Goal: Task Accomplishment & Management: Use online tool/utility

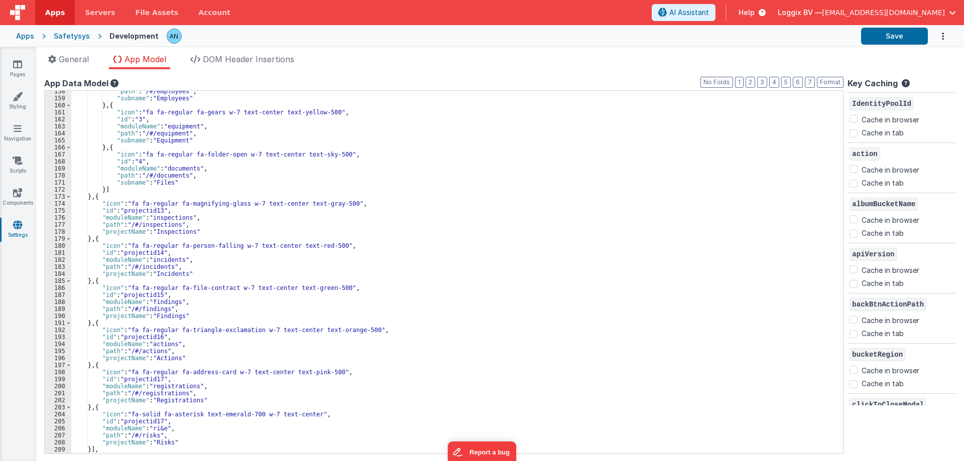
scroll to position [572, 0]
click at [529, 29] on div at bounding box center [510, 36] width 686 height 17
click at [11, 72] on link "Pages" at bounding box center [17, 69] width 36 height 20
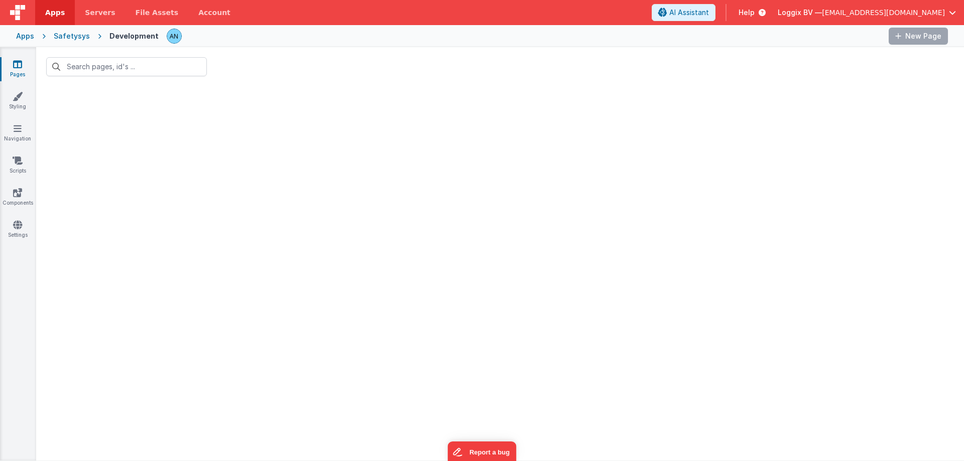
type input "login"
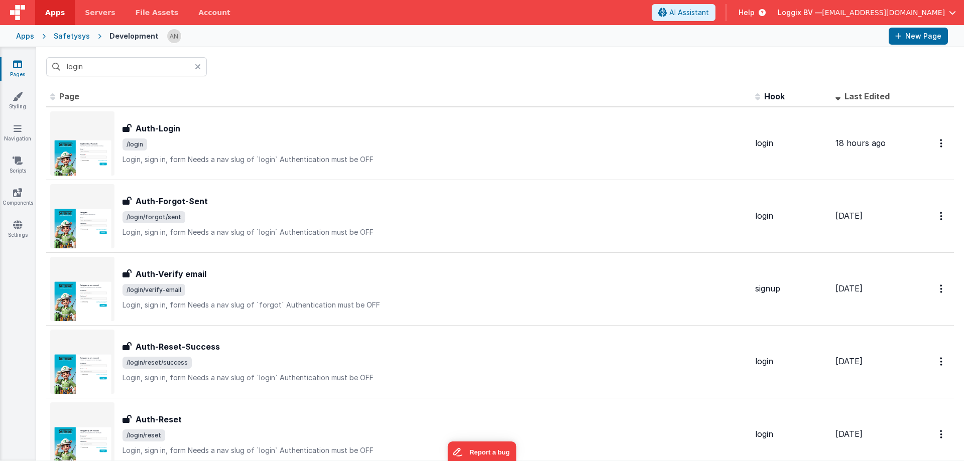
drag, startPoint x: 22, startPoint y: 63, endPoint x: 39, endPoint y: 1, distance: 65.0
click at [22, 63] on link "Pages" at bounding box center [17, 69] width 36 height 20
click at [50, 10] on span "Apps" at bounding box center [55, 13] width 20 height 10
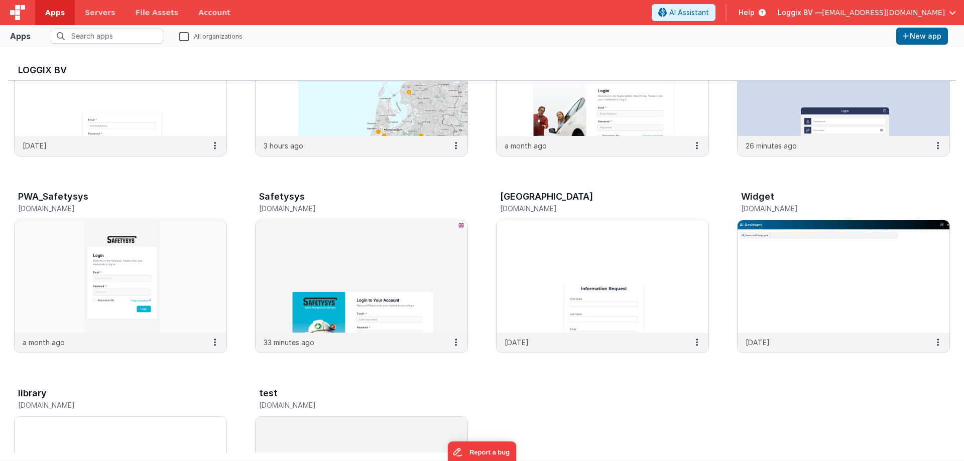
scroll to position [201, 0]
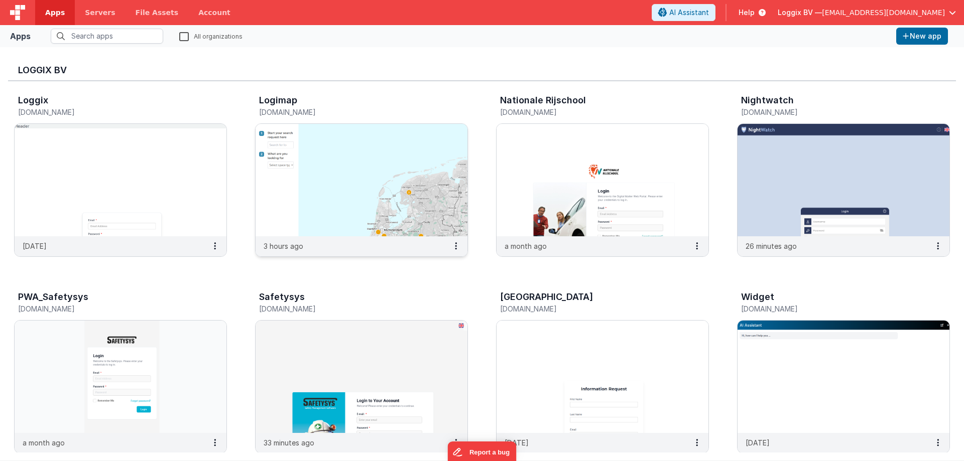
click at [373, 176] on img at bounding box center [362, 180] width 212 height 112
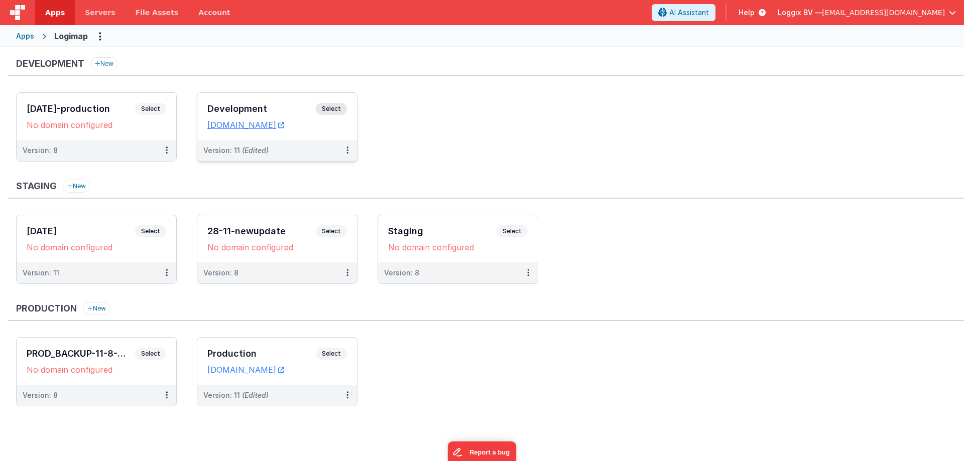
click at [338, 107] on span "Select" at bounding box center [331, 109] width 31 height 12
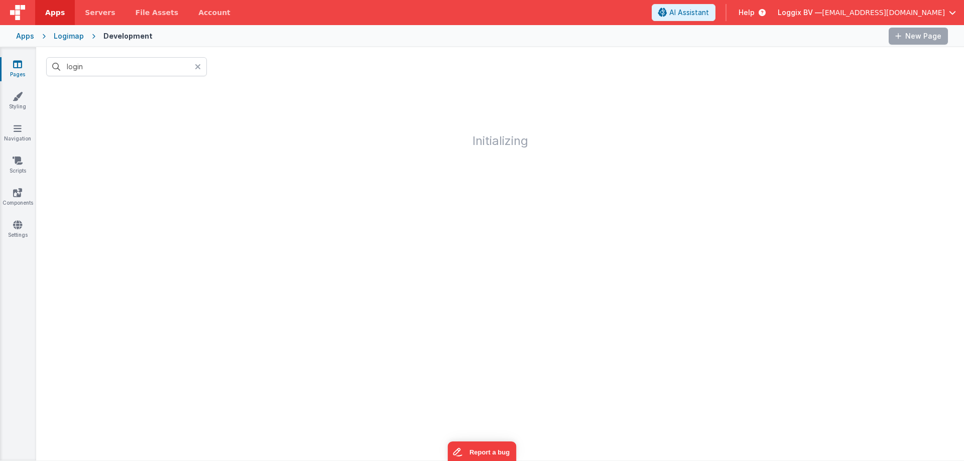
click at [43, 14] on link "Apps" at bounding box center [55, 12] width 40 height 25
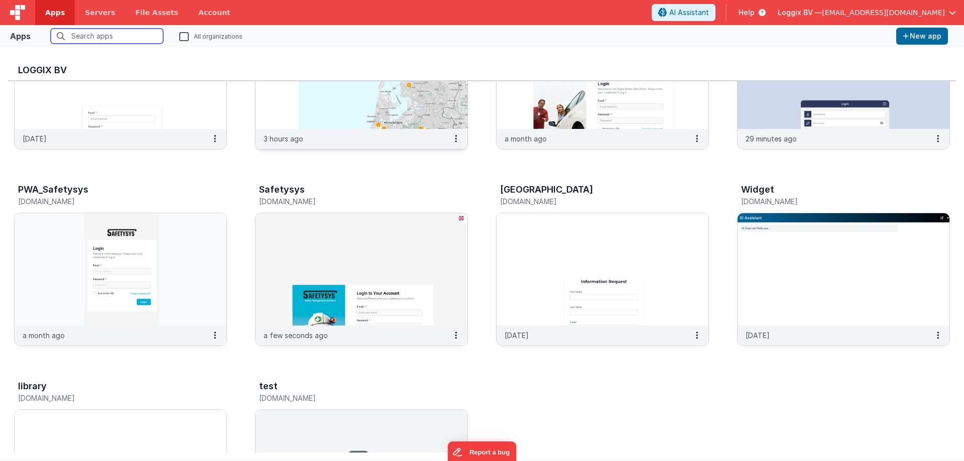
scroll to position [201, 0]
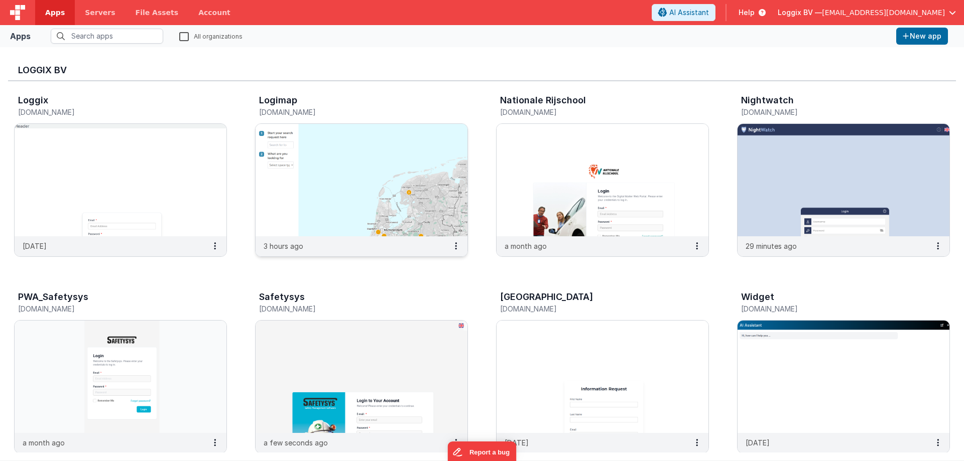
click at [330, 207] on img at bounding box center [362, 180] width 212 height 112
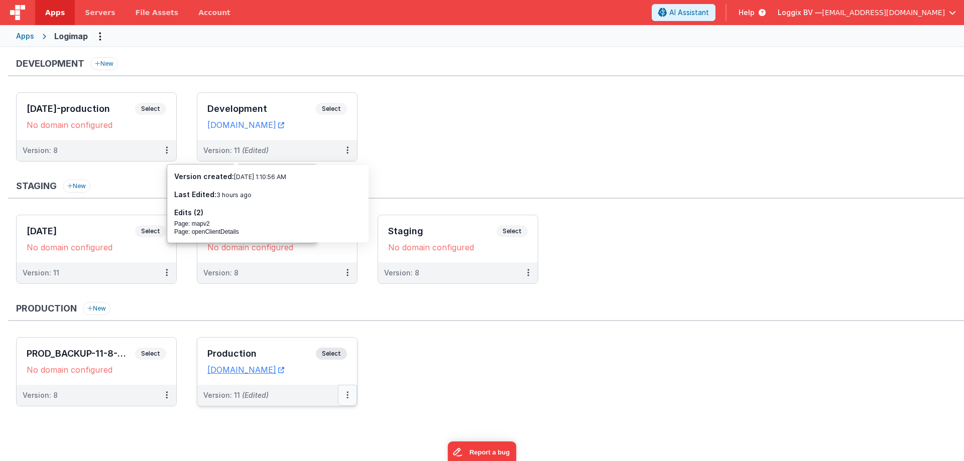
click at [350, 396] on button at bounding box center [347, 395] width 19 height 21
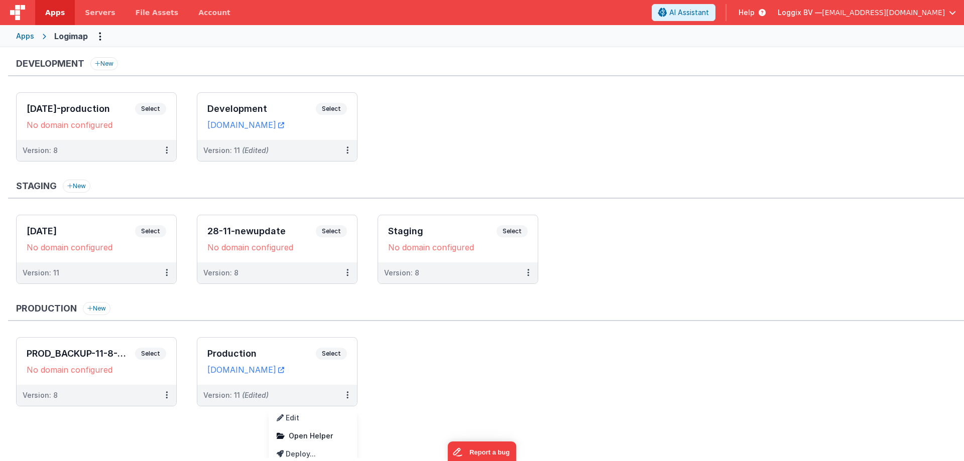
click at [405, 353] on div at bounding box center [482, 230] width 964 height 461
click at [278, 367] on link "[DOMAIN_NAME]" at bounding box center [245, 370] width 77 height 10
click at [349, 399] on button at bounding box center [347, 395] width 19 height 21
click at [380, 343] on div at bounding box center [482, 230] width 964 height 461
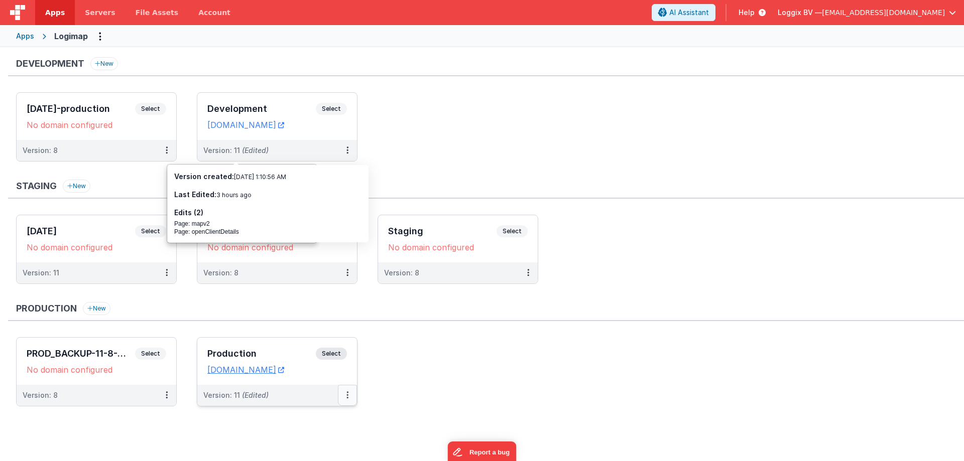
click at [346, 395] on icon at bounding box center [347, 395] width 2 height 1
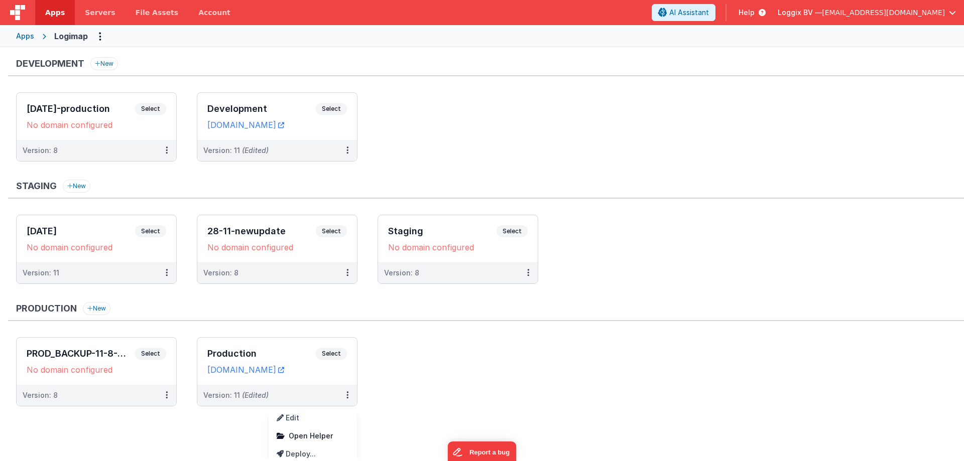
click at [389, 377] on div at bounding box center [482, 230] width 964 height 461
click at [348, 388] on button at bounding box center [347, 395] width 19 height 21
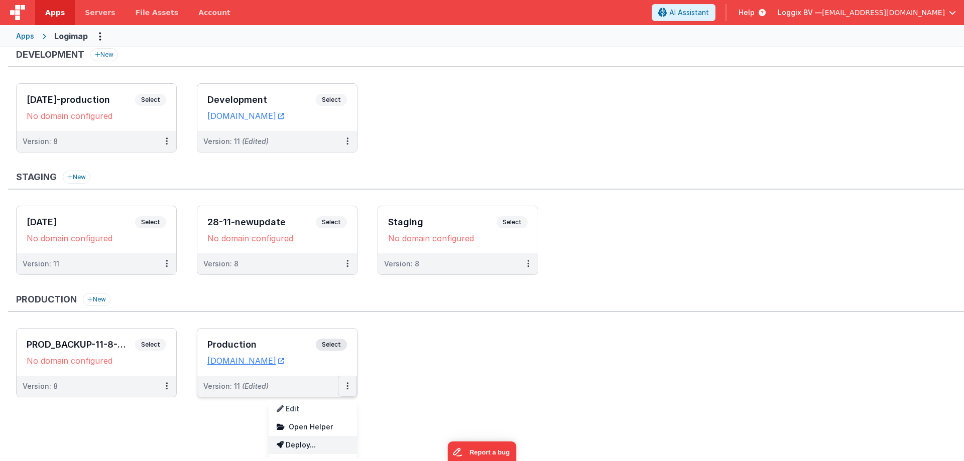
scroll to position [23, 0]
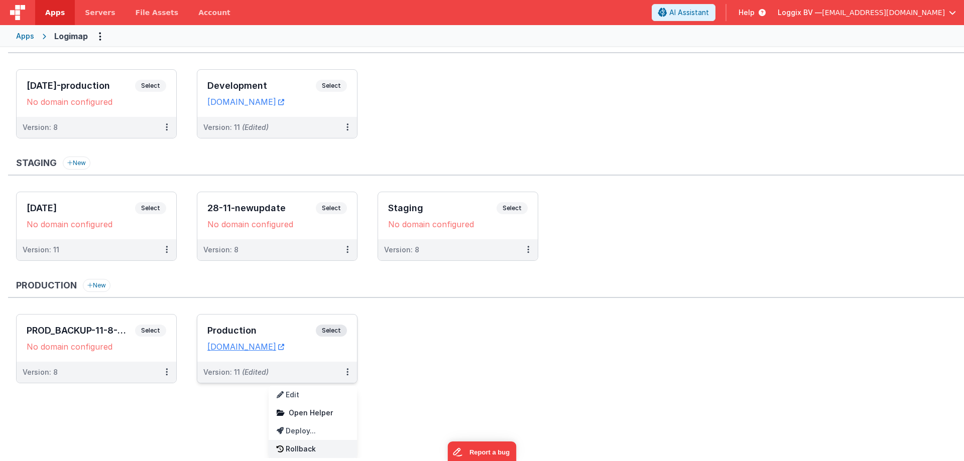
click at [310, 447] on link "Rollback" at bounding box center [313, 449] width 88 height 18
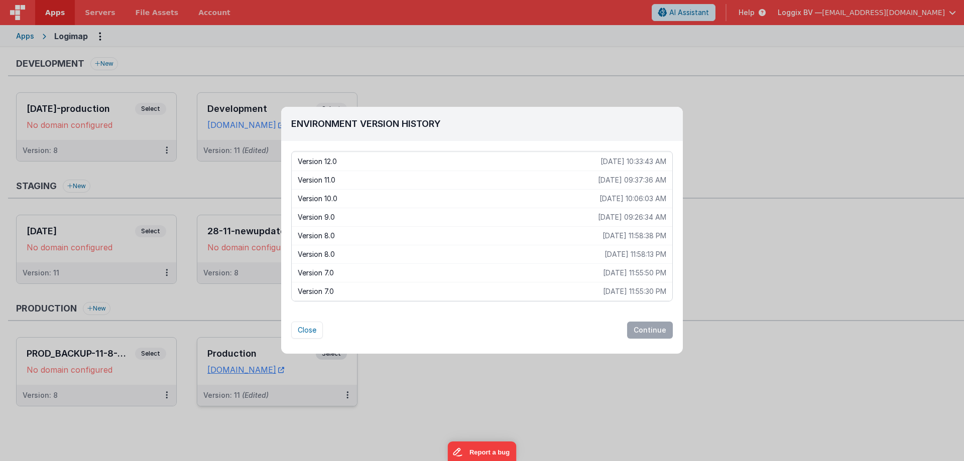
scroll to position [0, 0]
click at [395, 390] on div "Environment Version History Version 12.0 [DATE] 11:18:06 AM Version 12.0 [DATE]…" at bounding box center [482, 230] width 964 height 461
click at [312, 335] on button "Close" at bounding box center [307, 330] width 32 height 17
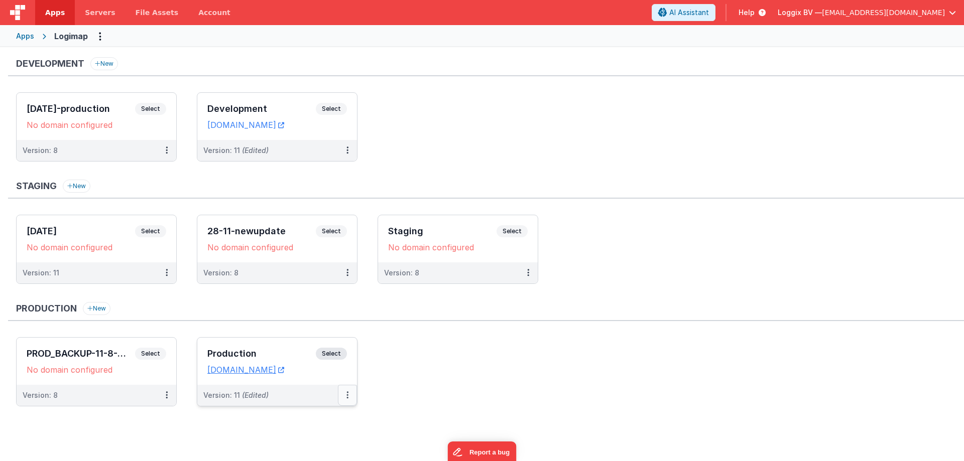
click at [347, 396] on icon at bounding box center [347, 395] width 2 height 1
click at [334, 454] on link "Deploy..." at bounding box center [313, 454] width 88 height 18
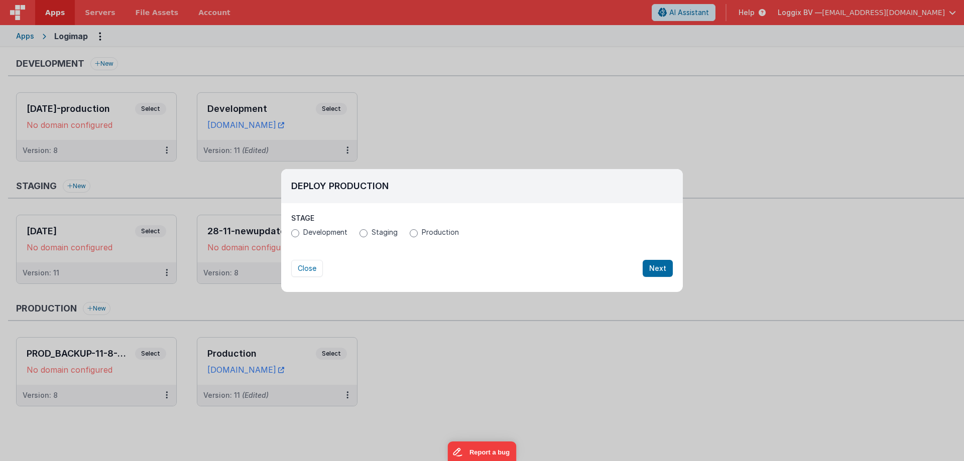
click at [384, 233] on span "Staging" at bounding box center [384, 232] width 26 height 10
click at [367, 233] on input "Staging" at bounding box center [363, 233] width 8 height 8
radio input "true"
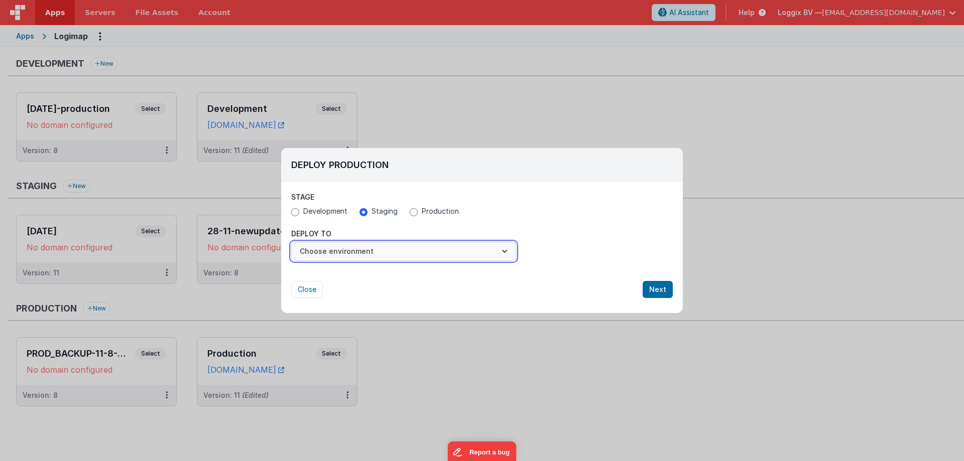
click at [367, 250] on button "Choose environment" at bounding box center [403, 251] width 225 height 19
click at [349, 301] on link "New Environment" at bounding box center [403, 300] width 225 height 18
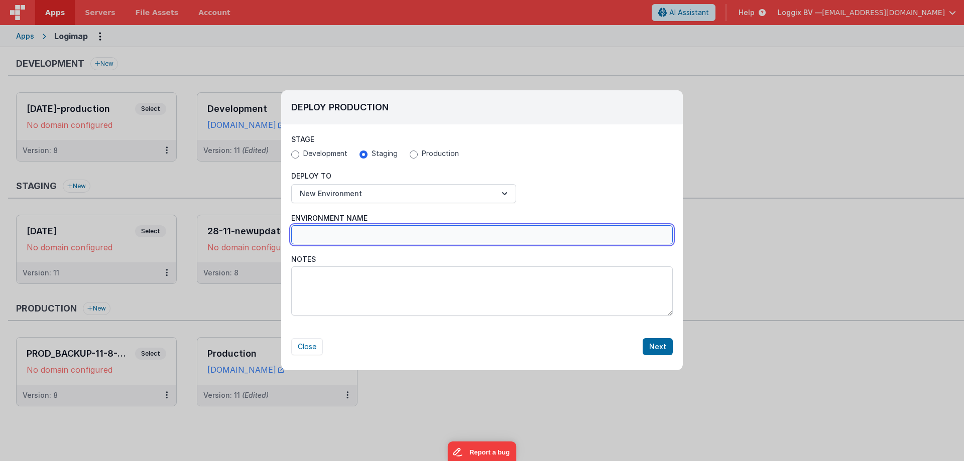
click at [367, 235] on input "Environment Name" at bounding box center [482, 234] width 382 height 19
type input "[DATE]"
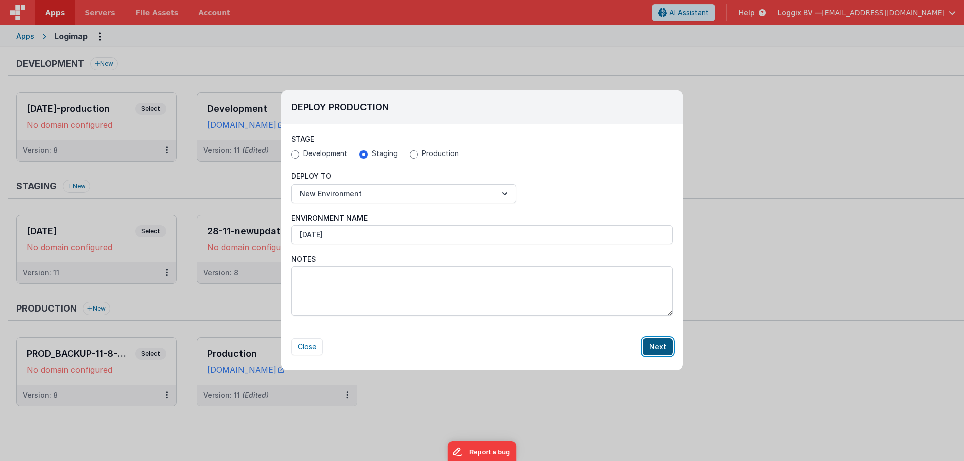
click at [649, 341] on button "Next" at bounding box center [658, 346] width 30 height 17
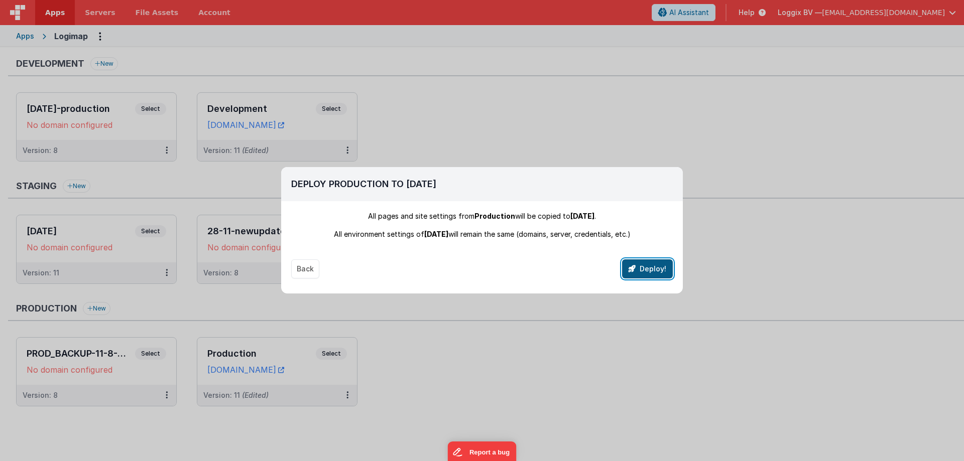
click at [640, 265] on button "Deploy!" at bounding box center [647, 269] width 51 height 19
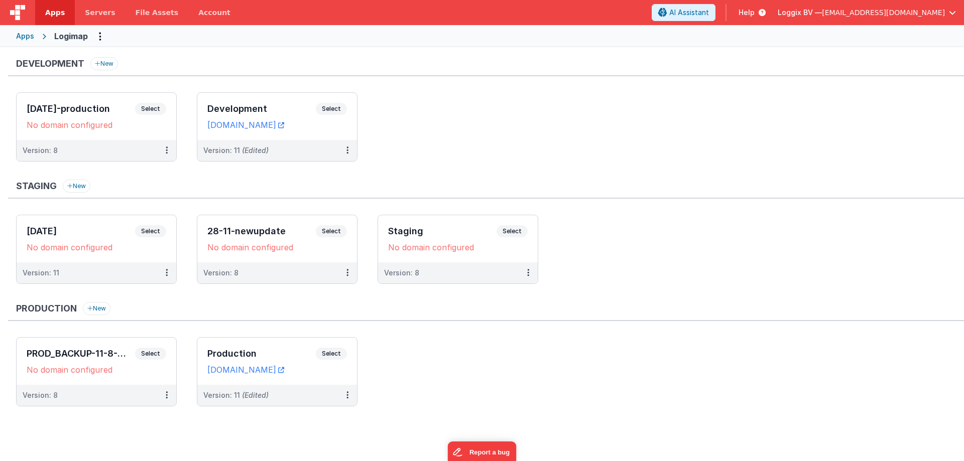
click at [400, 324] on div "Production New PROD_BACKUP-11-8-2025 Select URLs No domain configured Version: …" at bounding box center [486, 359] width 956 height 114
click at [345, 396] on button at bounding box center [347, 395] width 19 height 21
click at [321, 440] on link "Deploy..." at bounding box center [313, 436] width 88 height 18
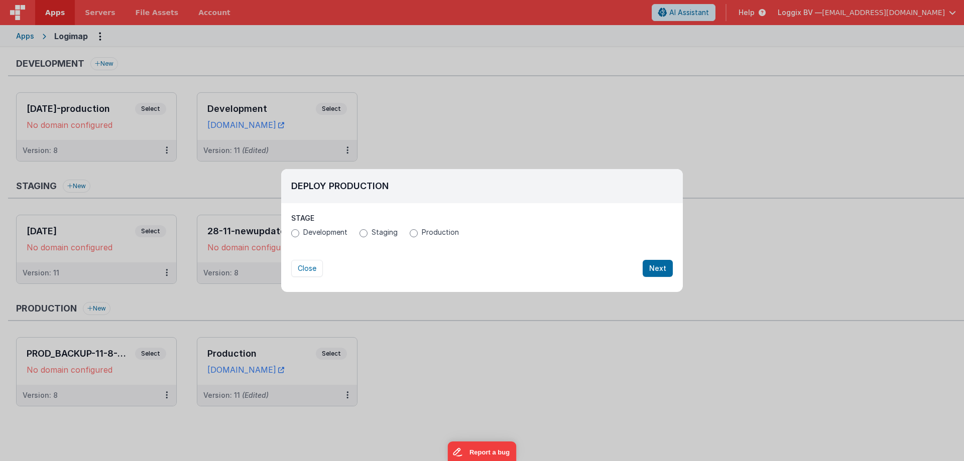
click at [387, 234] on span "Staging" at bounding box center [384, 232] width 26 height 10
click at [367, 234] on input "Staging" at bounding box center [363, 233] width 8 height 8
radio input "true"
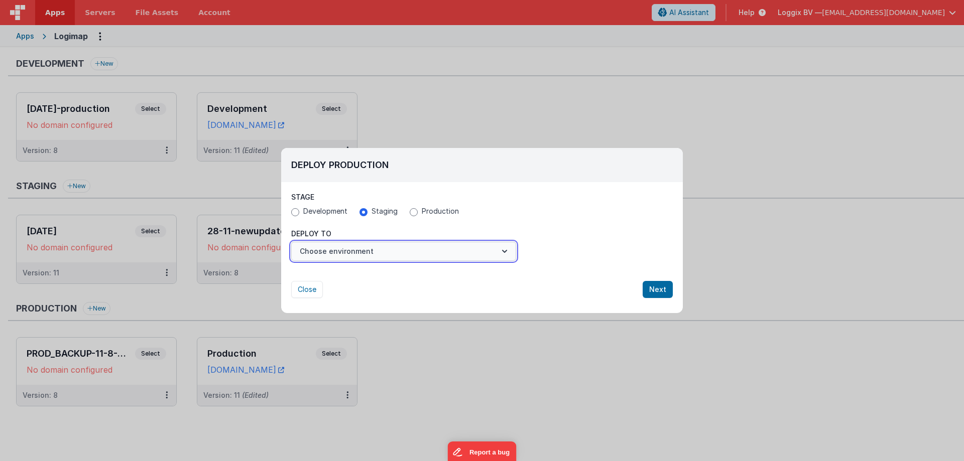
click at [384, 248] on button "Choose environment" at bounding box center [403, 251] width 225 height 19
click at [378, 298] on link "New Environment" at bounding box center [403, 300] width 225 height 18
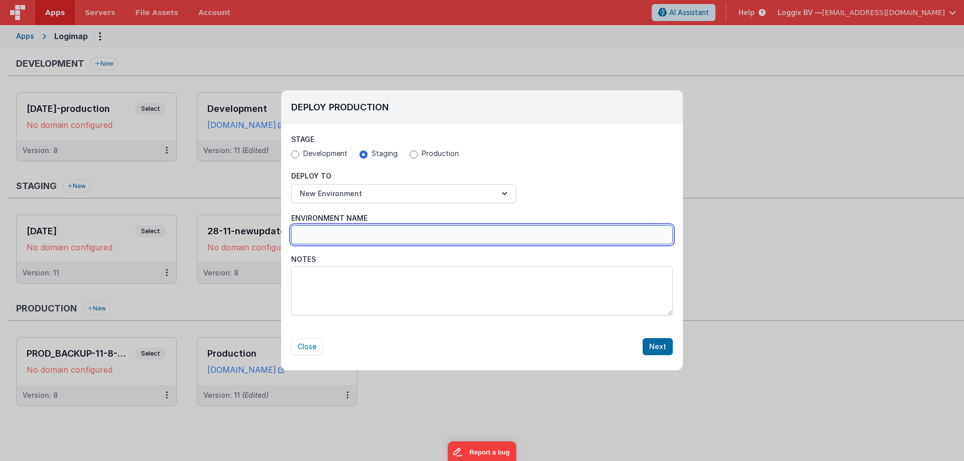
click at [416, 238] on input "Environment Name" at bounding box center [482, 234] width 382 height 19
type input "[DATE]"
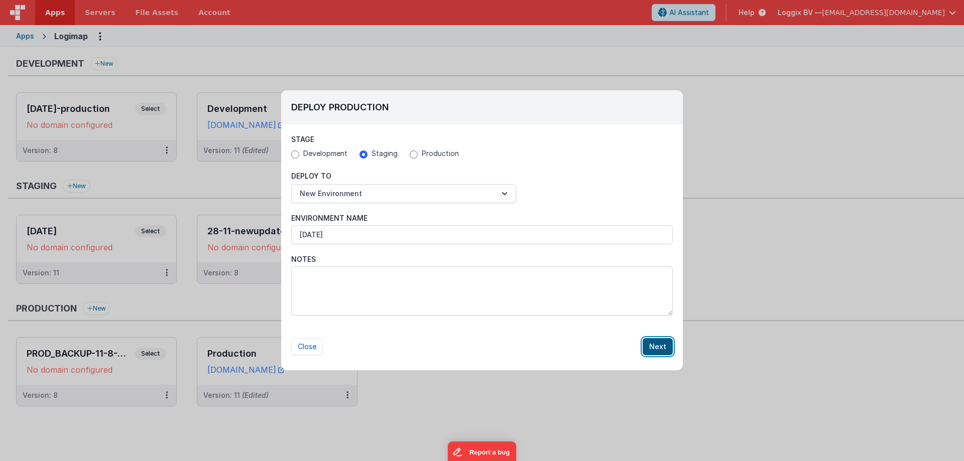
click at [663, 346] on button "Next" at bounding box center [658, 346] width 30 height 17
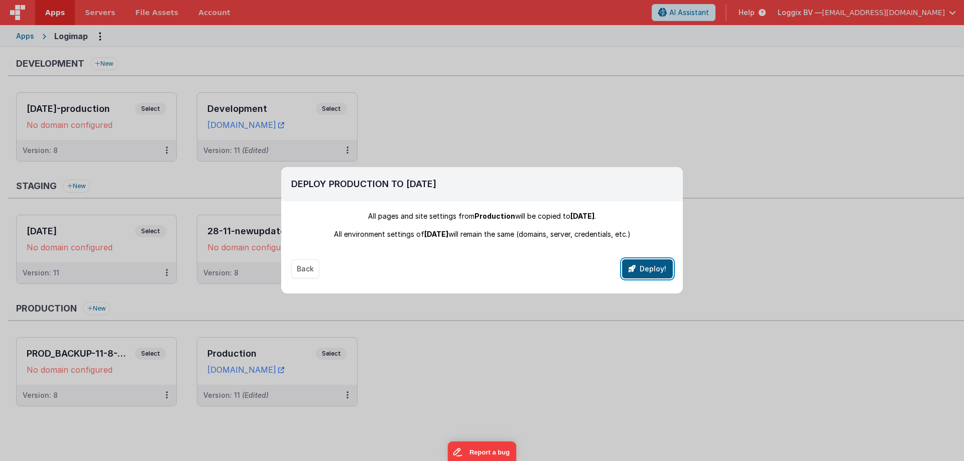
click at [644, 272] on button "Deploy!" at bounding box center [647, 269] width 51 height 19
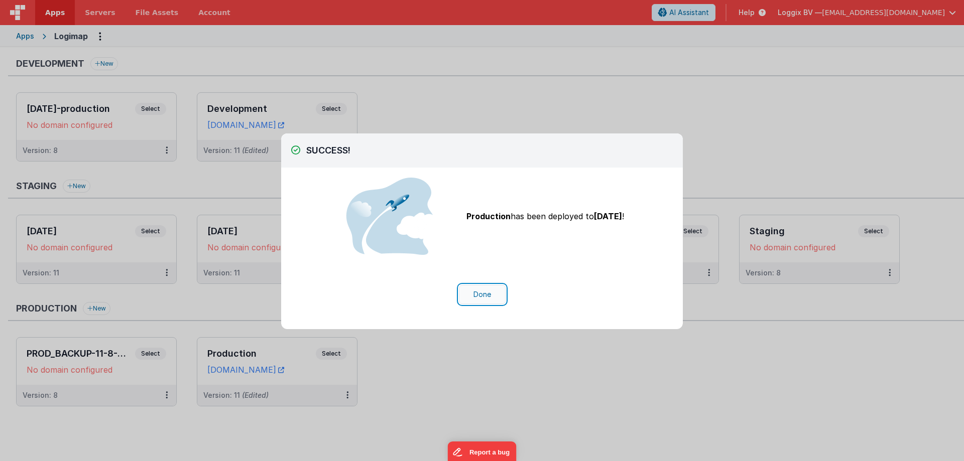
click at [489, 298] on button "Done" at bounding box center [482, 294] width 47 height 19
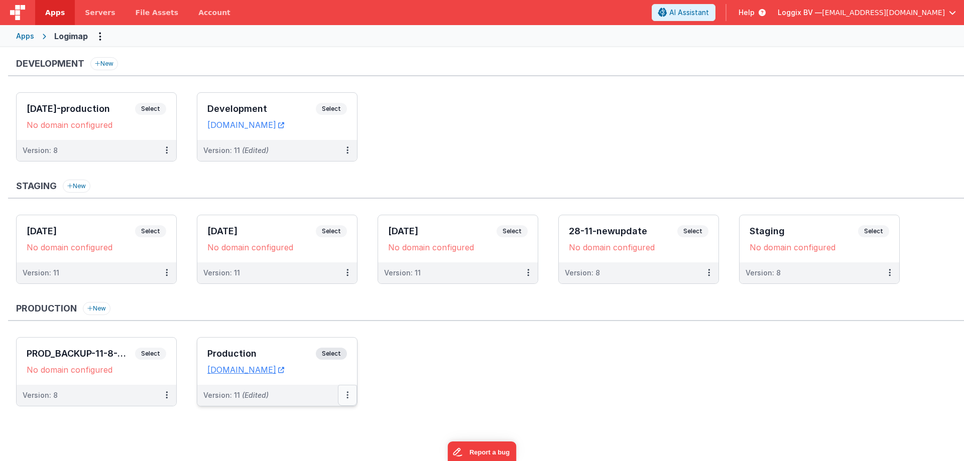
click at [345, 395] on button at bounding box center [347, 395] width 19 height 21
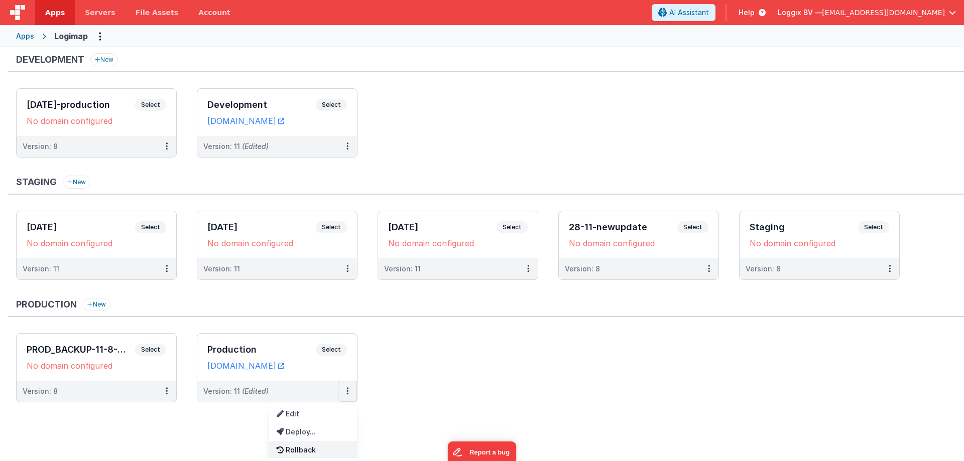
scroll to position [5, 0]
click at [315, 445] on link "Rollback" at bounding box center [313, 449] width 88 height 18
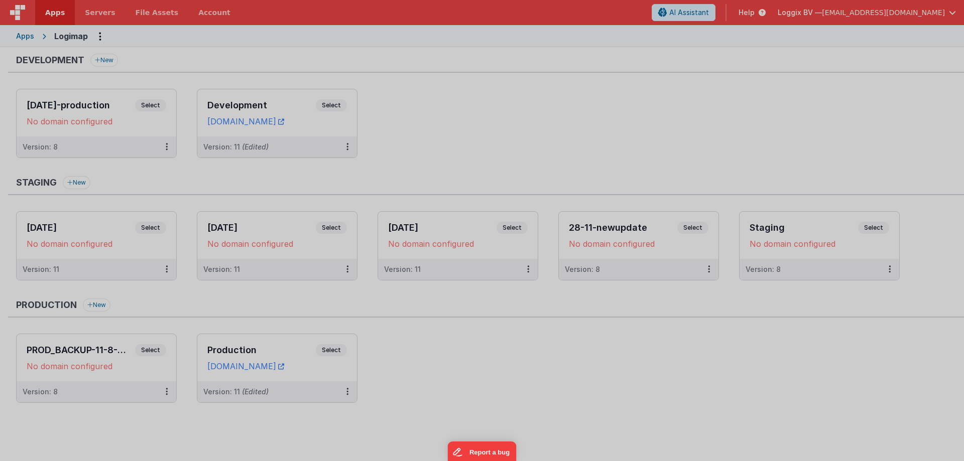
scroll to position [0, 0]
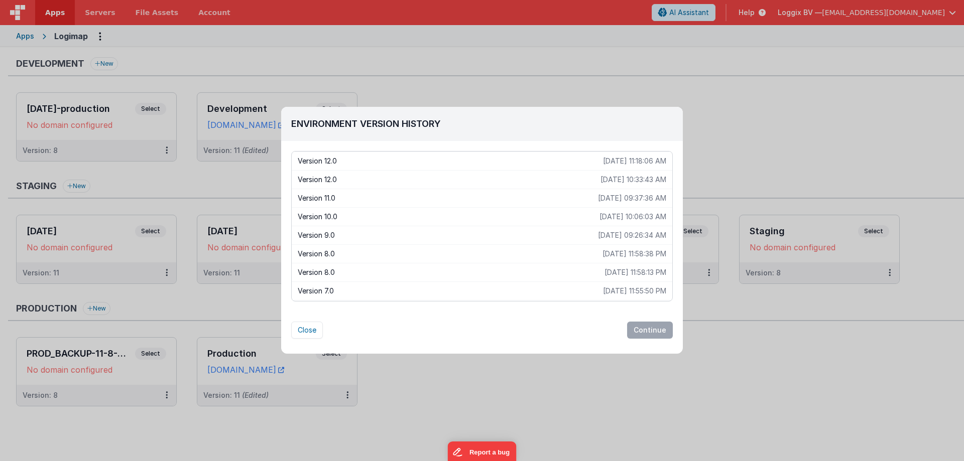
click at [559, 198] on p "Version 11.0" at bounding box center [448, 198] width 300 height 10
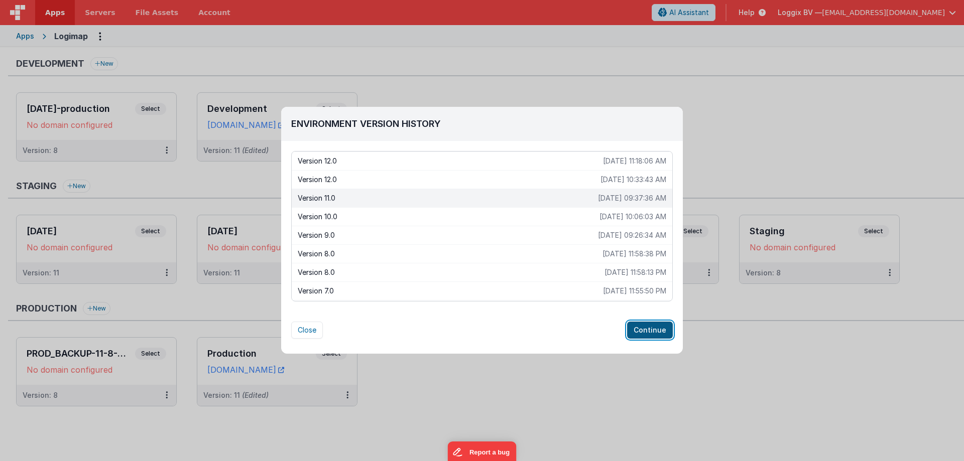
click at [637, 331] on button "Continue" at bounding box center [650, 330] width 46 height 17
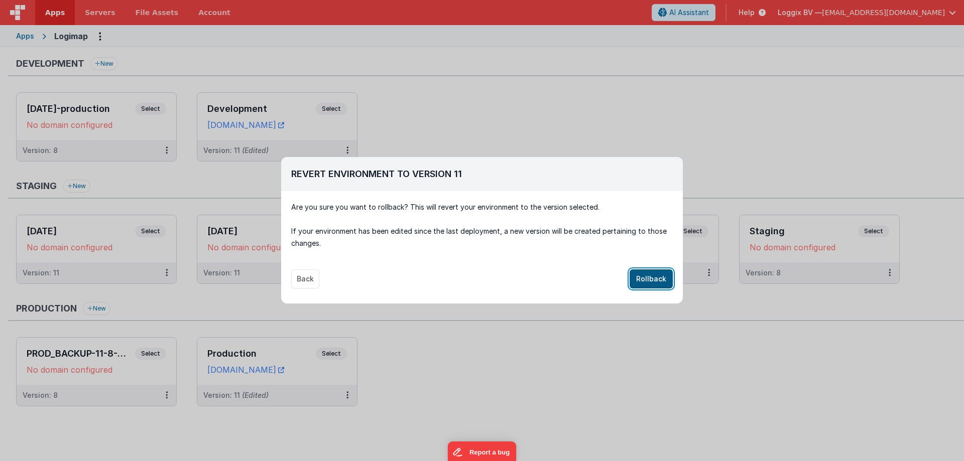
click at [646, 273] on button "Rollback" at bounding box center [651, 279] width 43 height 19
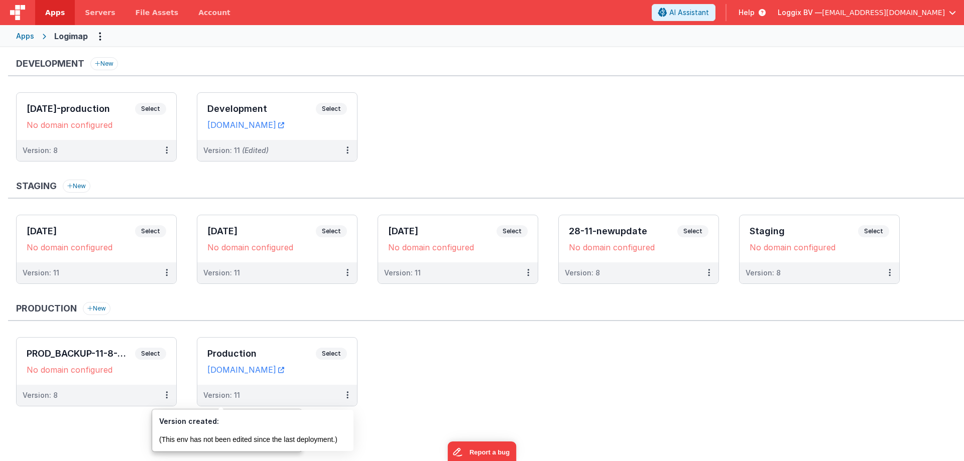
click at [314, 307] on div "Production New" at bounding box center [486, 311] width 956 height 19
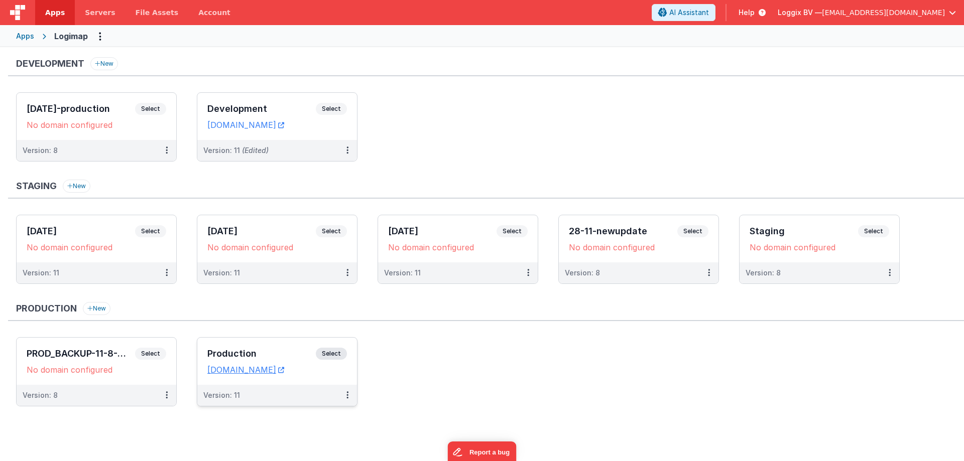
click at [329, 354] on span "Select" at bounding box center [331, 354] width 31 height 12
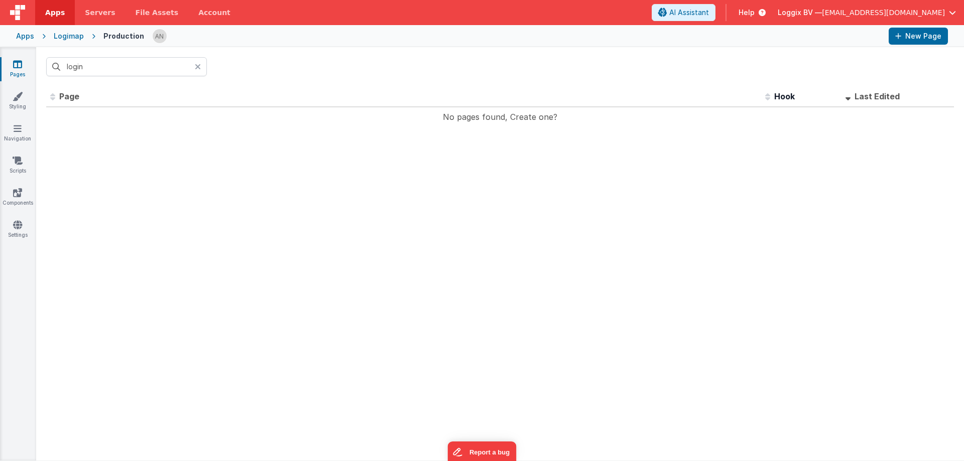
click at [198, 68] on icon at bounding box center [198, 67] width 6 height 8
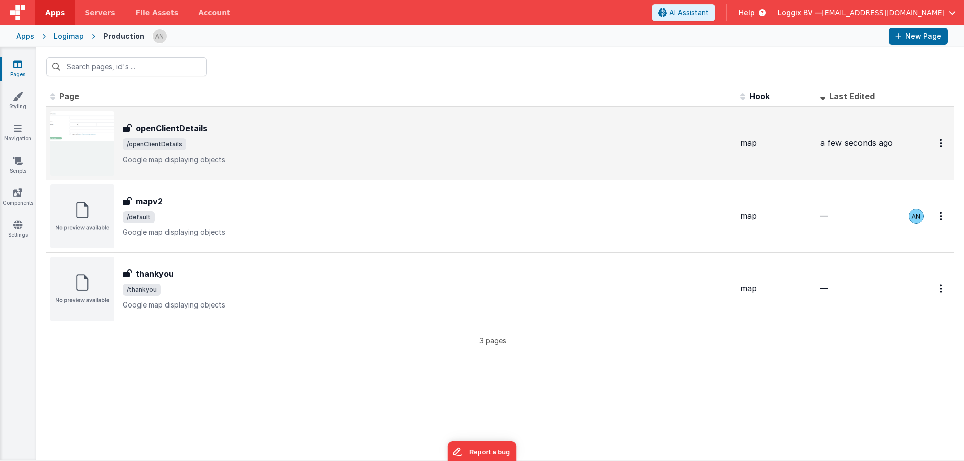
click at [281, 148] on span "/openClientDetails" at bounding box center [426, 145] width 609 height 12
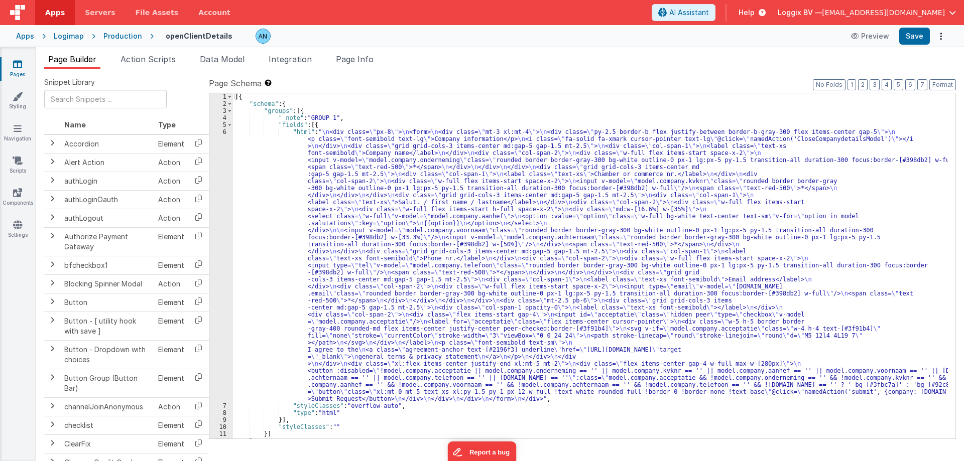
click at [222, 145] on div "6" at bounding box center [221, 266] width 24 height 274
click at [223, 136] on div "6" at bounding box center [221, 266] width 24 height 274
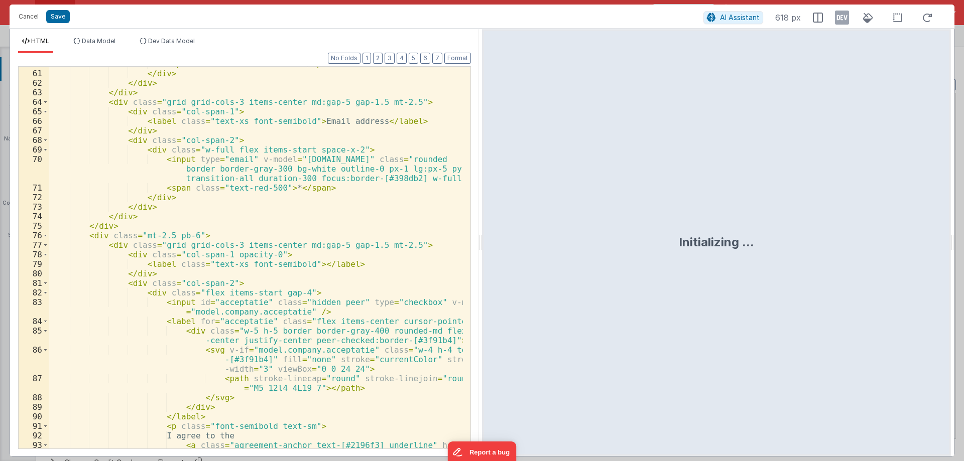
scroll to position [964, 0]
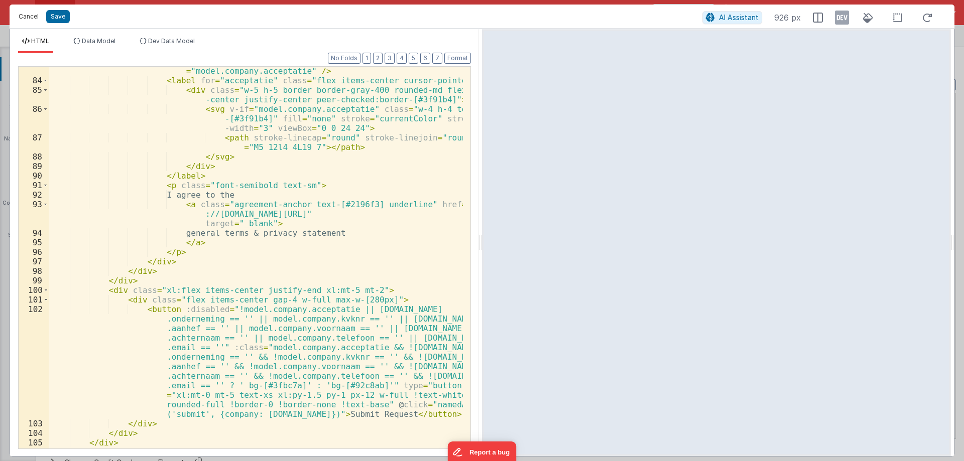
click at [29, 16] on button "Cancel" at bounding box center [29, 17] width 30 height 14
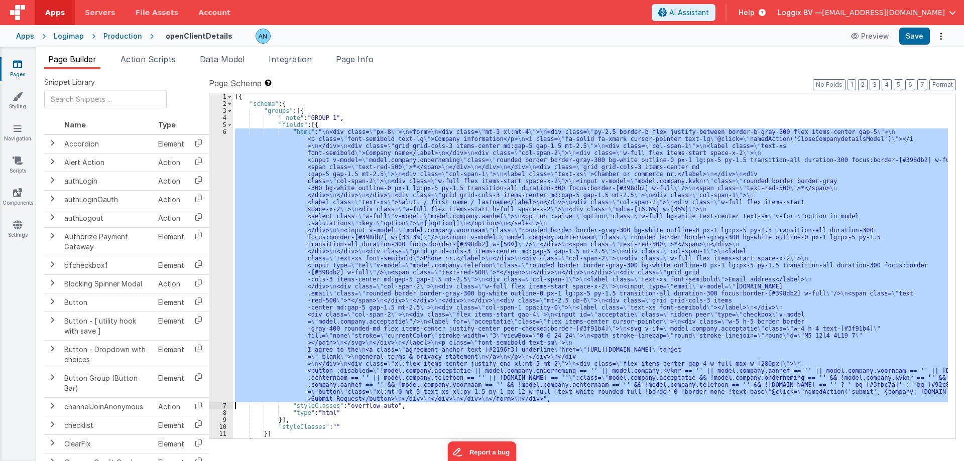
click at [227, 140] on div "6" at bounding box center [221, 266] width 24 height 274
click at [223, 134] on div "6" at bounding box center [221, 266] width 24 height 274
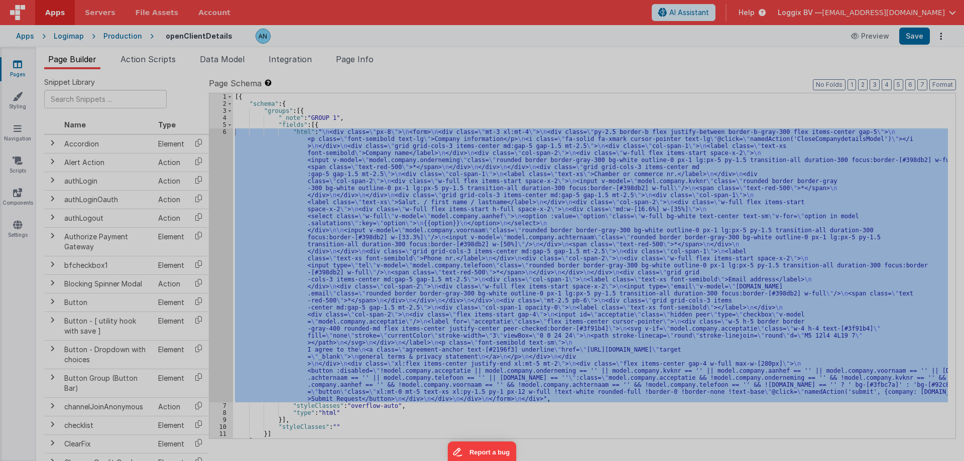
click at [223, 134] on div "< div class = "px-8" > < form > < div class = "mt-3 xl:mt-4" > < div class = "p…" at bounding box center [256, 262] width 414 height 411
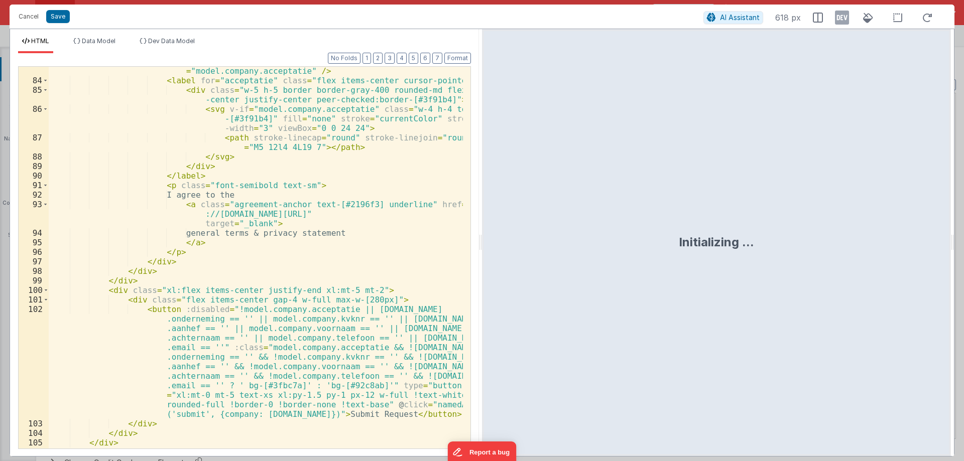
scroll to position [982, 0]
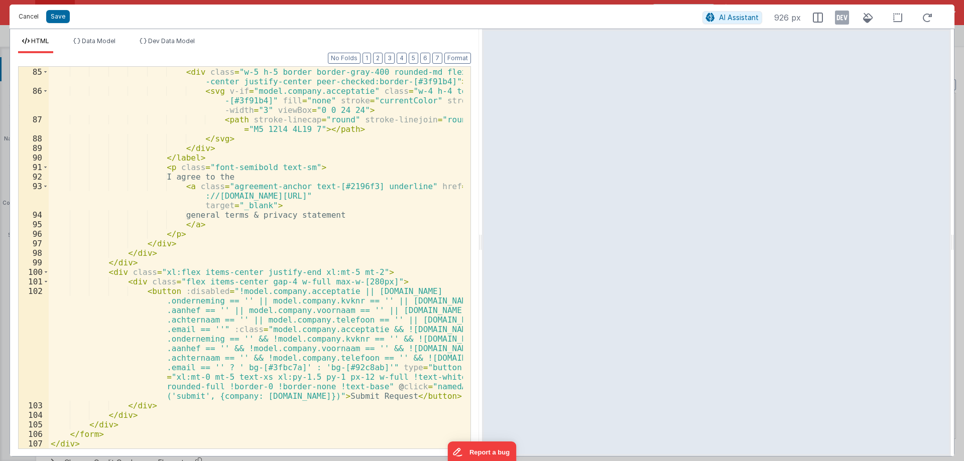
click at [32, 15] on button "Cancel" at bounding box center [29, 17] width 30 height 14
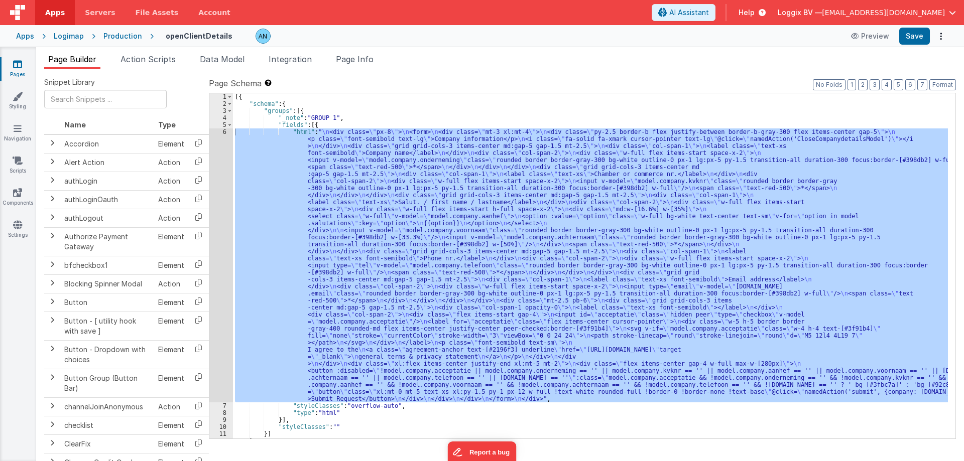
click at [521, 178] on div "[{ "schema" : { "groups" : [{ "_note" : "GROUP 1" , "fields" : [{ "html" : " \n…" at bounding box center [590, 265] width 715 height 345
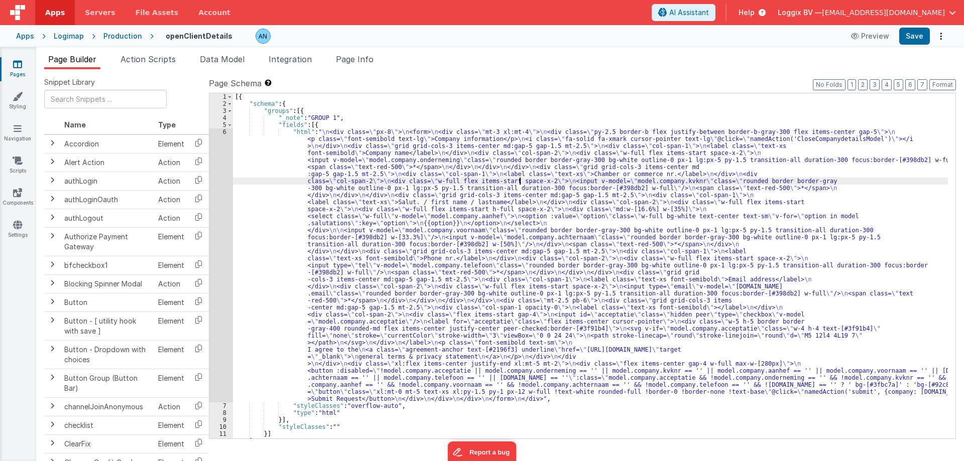
click at [30, 72] on link "Pages" at bounding box center [17, 69] width 36 height 20
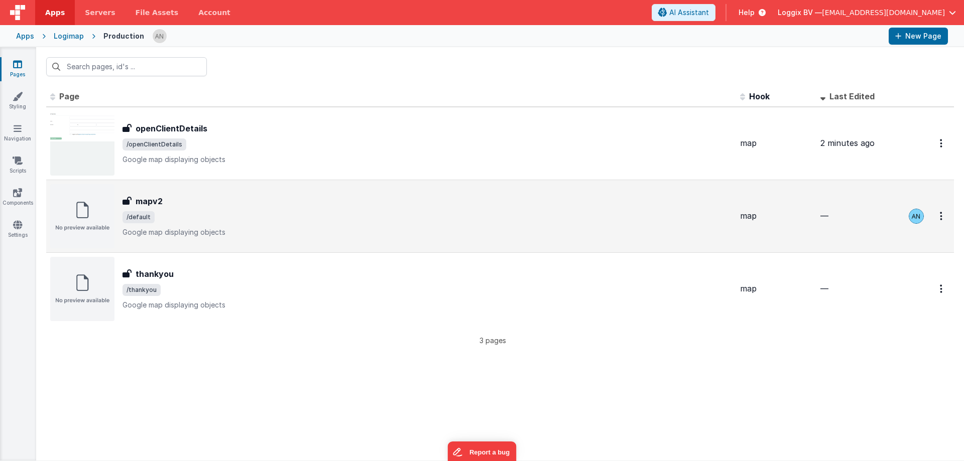
click at [227, 202] on div "mapv2" at bounding box center [426, 201] width 609 height 12
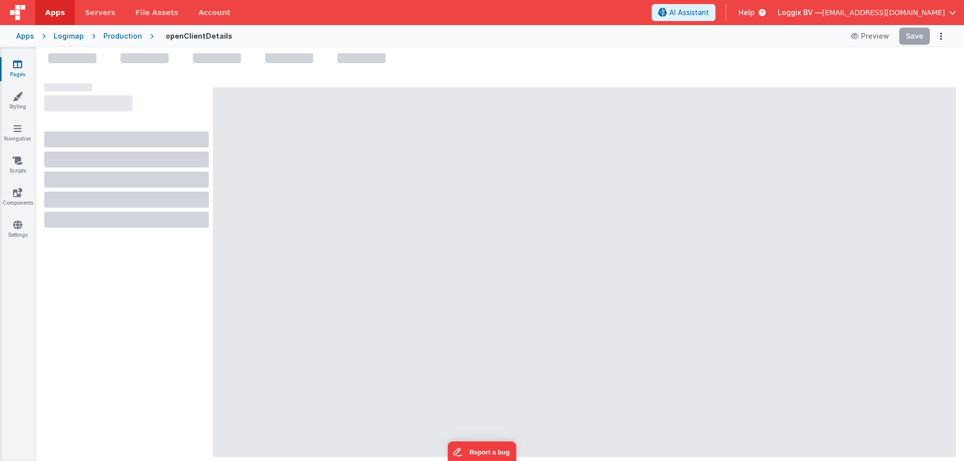
click at [15, 64] on icon at bounding box center [17, 64] width 9 height 10
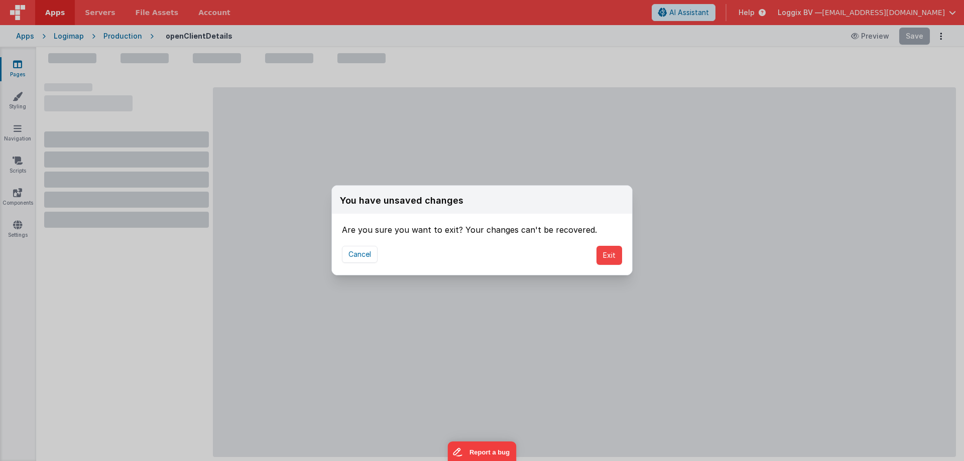
click at [593, 252] on div "Cancel Exit" at bounding box center [482, 255] width 300 height 39
click at [615, 257] on button "Exit" at bounding box center [609, 255] width 26 height 19
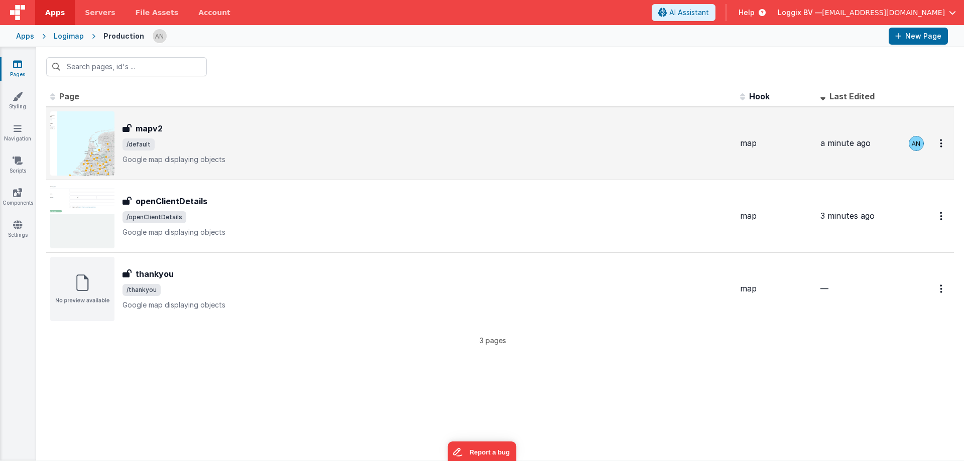
click at [150, 152] on div "mapv2 mapv2 /default Google map displaying objects" at bounding box center [426, 143] width 609 height 42
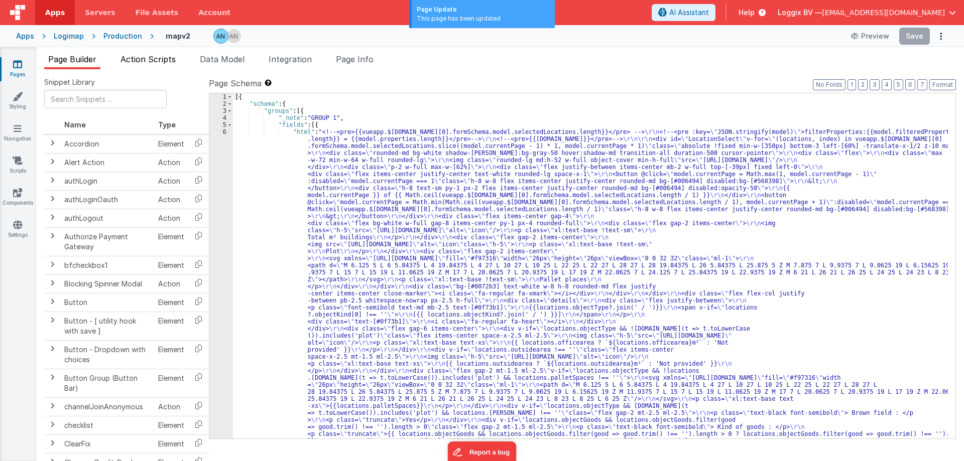
click at [163, 60] on span "Action Scripts" at bounding box center [147, 59] width 55 height 10
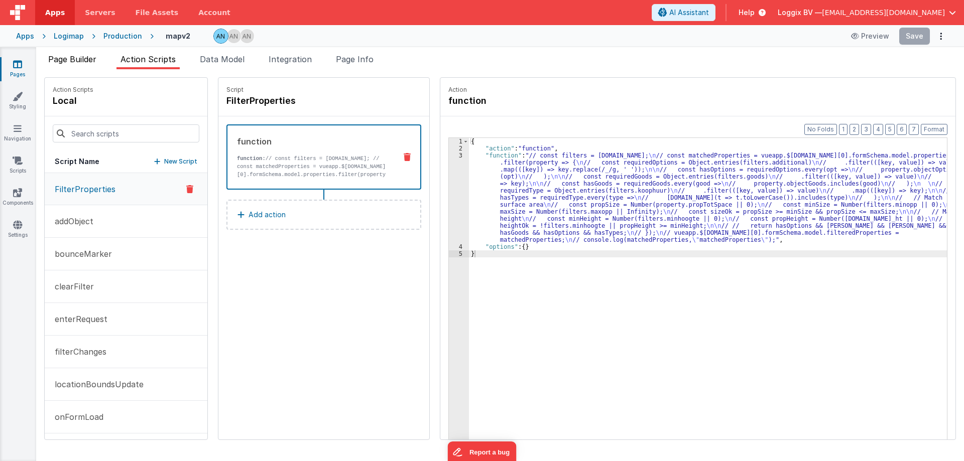
click at [85, 64] on li "Page Builder" at bounding box center [72, 61] width 56 height 16
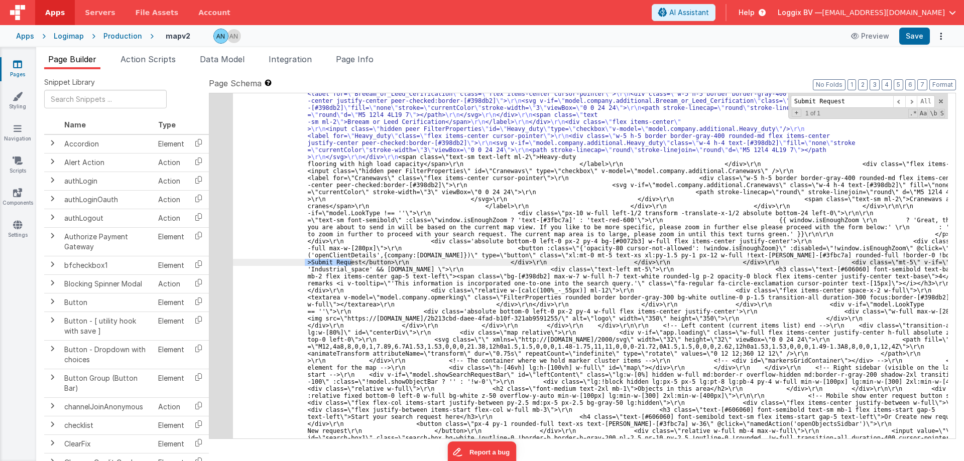
scroll to position [1584, 0]
type input "Submit Request"
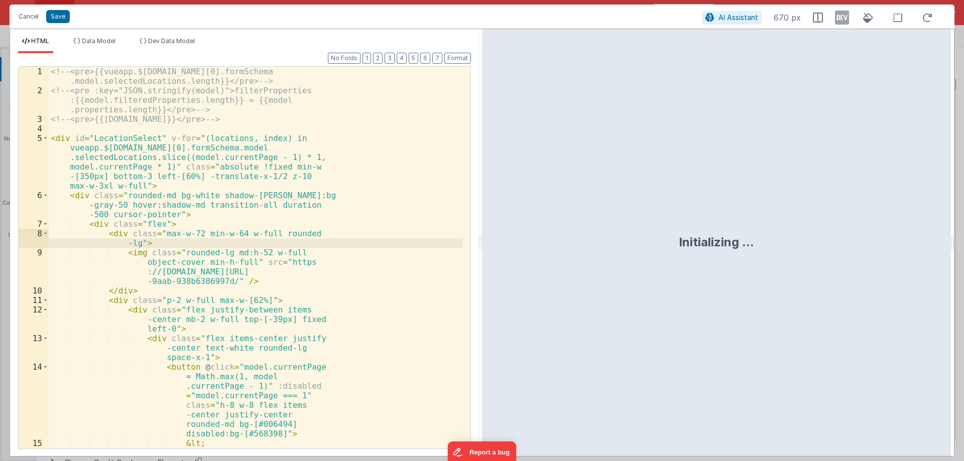
click at [230, 236] on div "<!-- <pre>{{vueapp.$[DOMAIN_NAME][0].formSchema .model.selectedLocations.length…" at bounding box center [256, 291] width 414 height 449
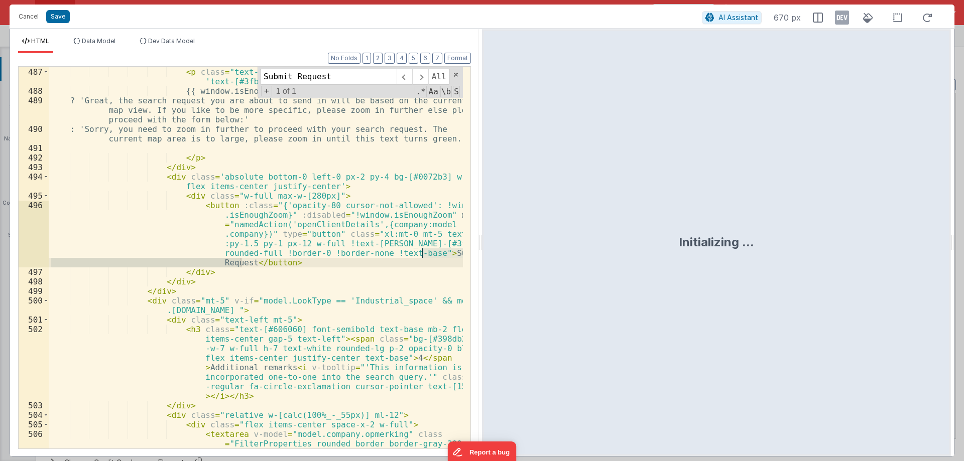
scroll to position [7793, 0]
type input "Submit Request"
click at [327, 229] on div "< p class = "text-sm font-semibold" :class = "window.isEnoughZoom ? 'text-[#3fb…" at bounding box center [256, 273] width 414 height 430
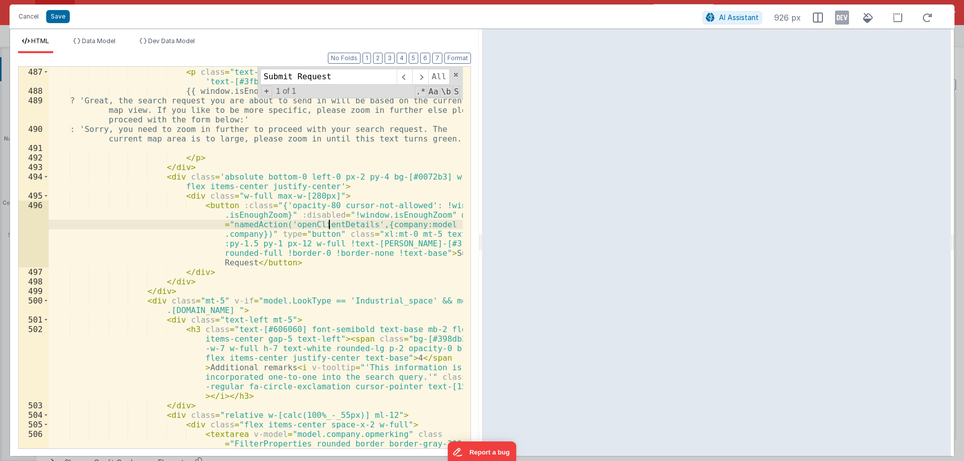
click at [327, 229] on div "< p class = "text-sm font-semibold" :class = "window.isEnoughZoom ? 'text-[#3fb…" at bounding box center [256, 273] width 414 height 430
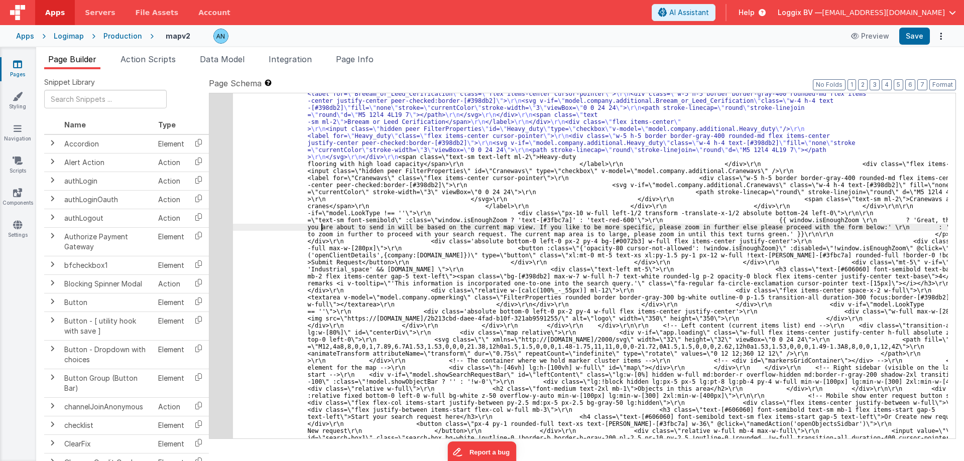
click at [163, 59] on span "Action Scripts" at bounding box center [147, 59] width 55 height 10
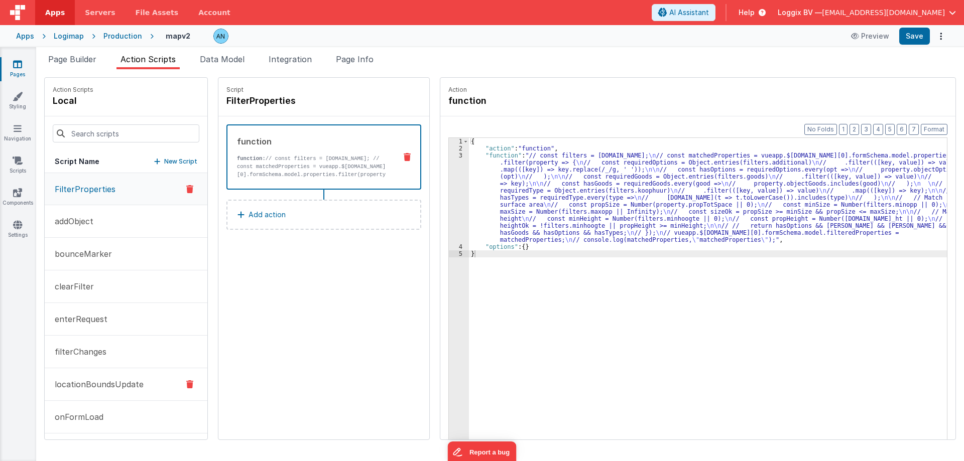
scroll to position [144, 0]
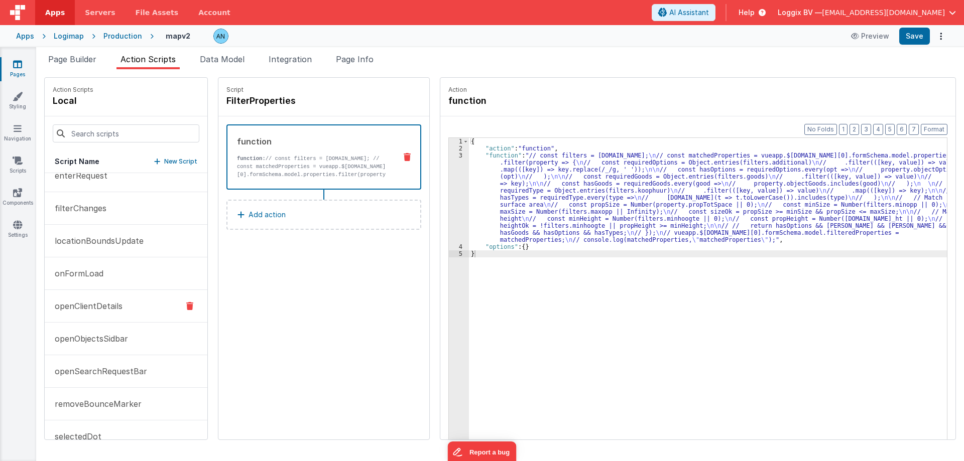
click at [116, 306] on p "openClientDetails" at bounding box center [86, 306] width 74 height 12
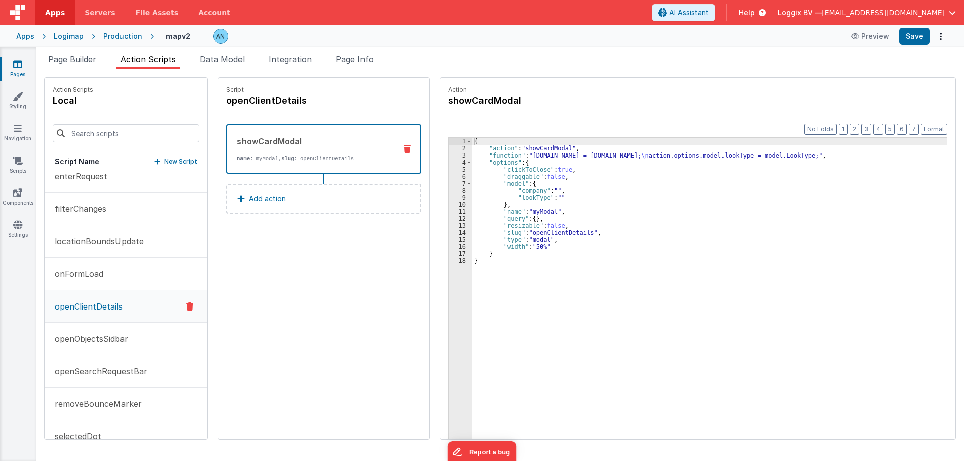
click at [451, 156] on div "3" at bounding box center [461, 155] width 24 height 7
click at [452, 156] on div "3" at bounding box center [461, 155] width 24 height 7
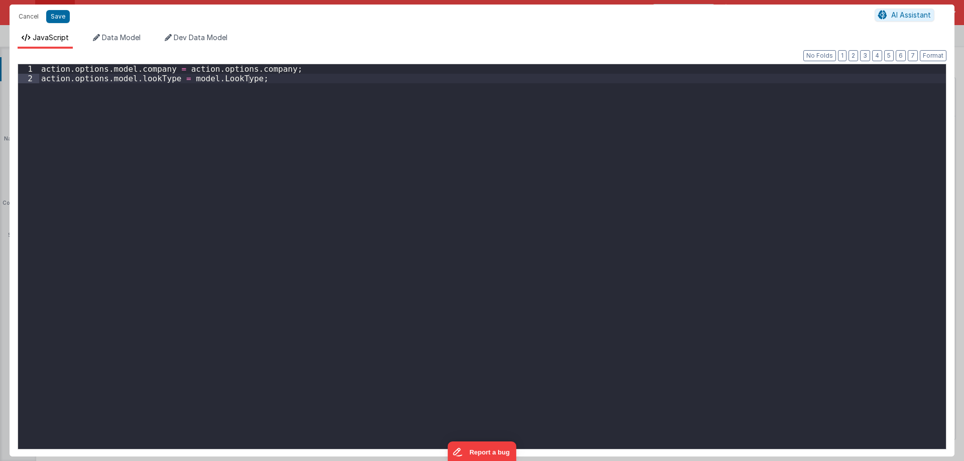
click at [368, 104] on div "action . options . model . company = action . options . company ; action . opti…" at bounding box center [492, 266] width 907 height 404
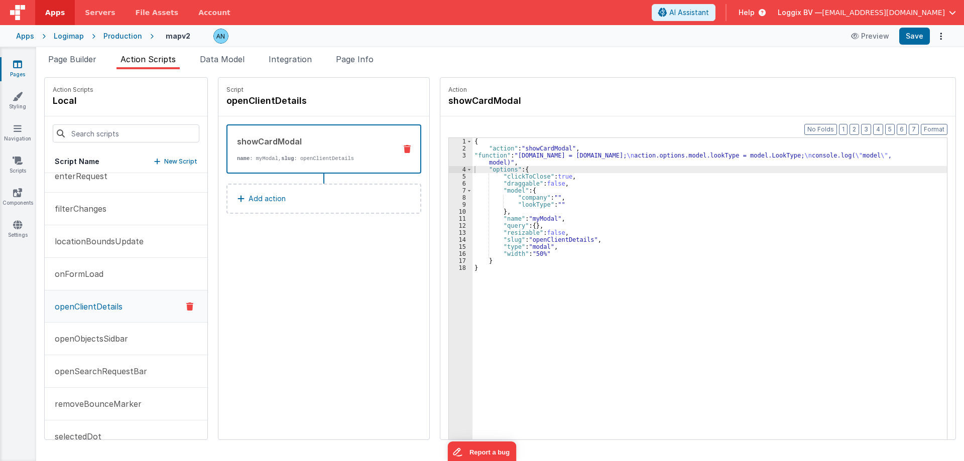
click at [14, 71] on link "Pages" at bounding box center [17, 69] width 36 height 20
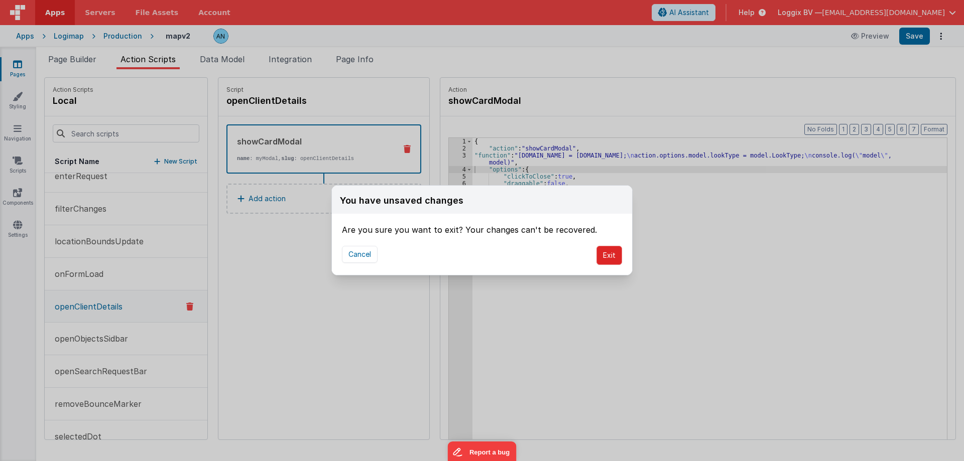
click at [615, 259] on button "Exit" at bounding box center [609, 255] width 26 height 19
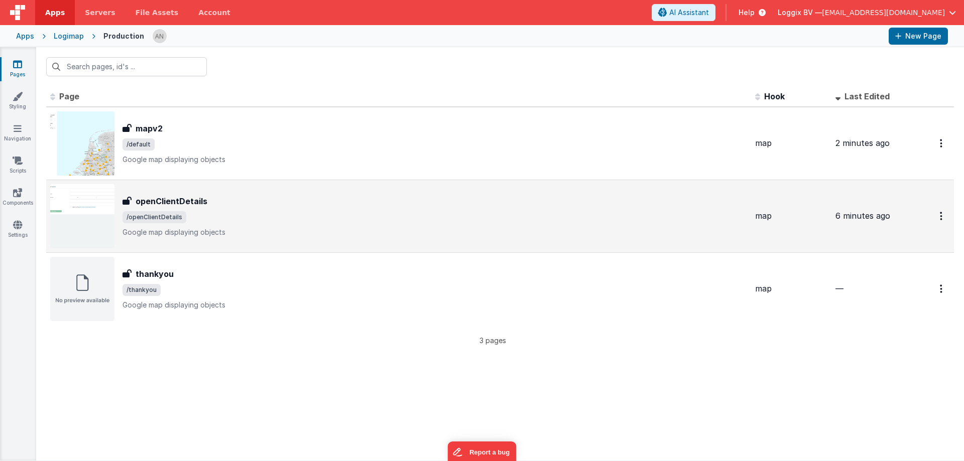
click at [214, 222] on span "/openClientDetails" at bounding box center [434, 217] width 625 height 12
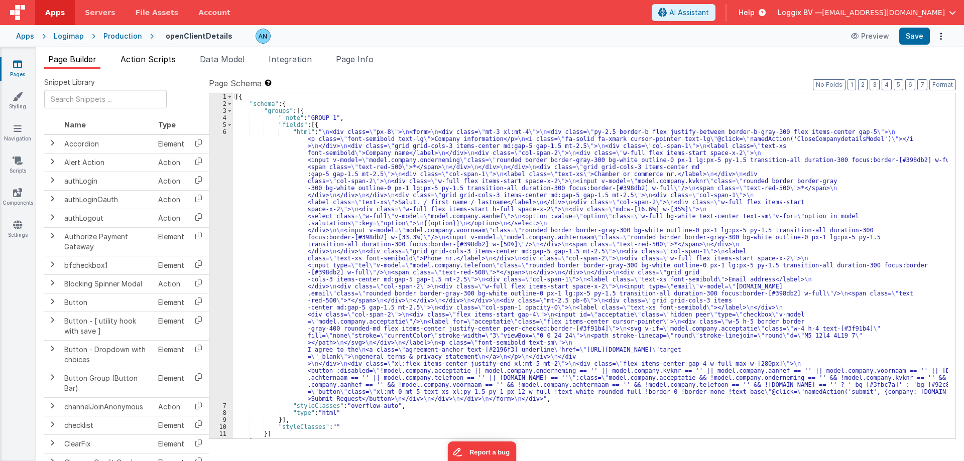
click at [154, 63] on span "Action Scripts" at bounding box center [147, 59] width 55 height 10
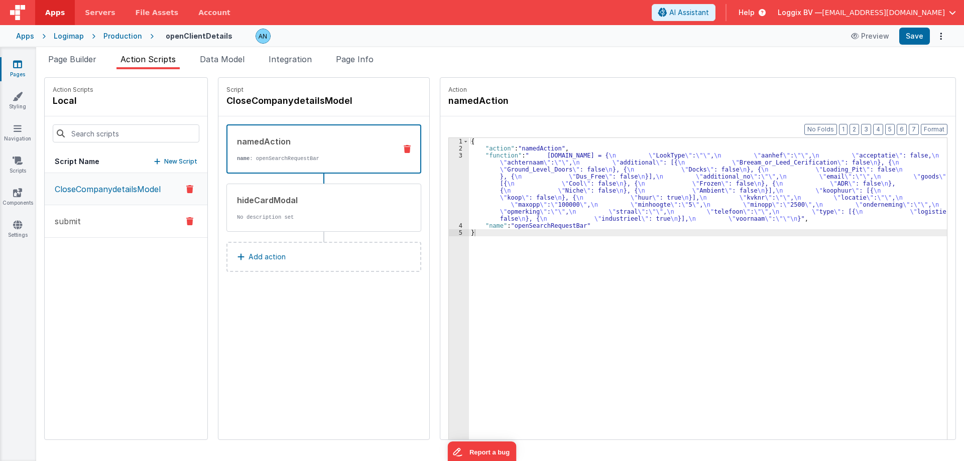
click at [126, 216] on button "submit" at bounding box center [126, 221] width 163 height 33
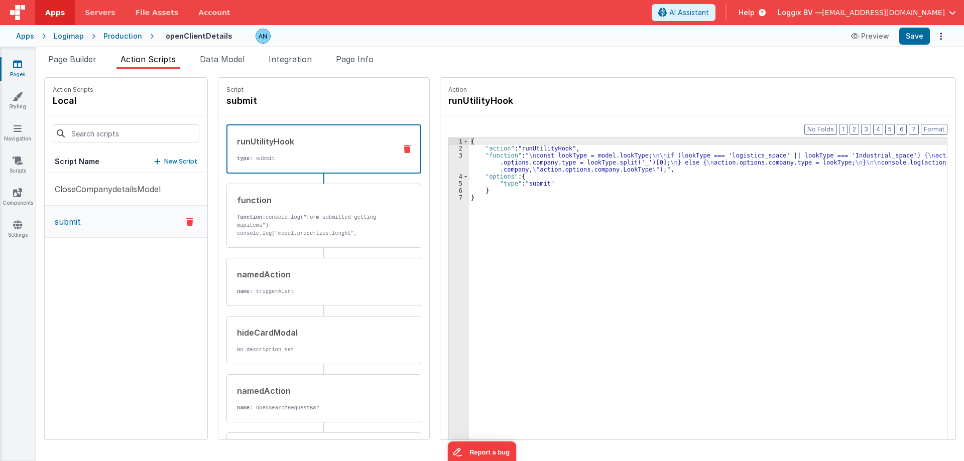
click at [67, 242] on div "CloseCompanydetailsModel submit" at bounding box center [126, 306] width 163 height 267
click at [570, 44] on div "openClientDetails Preview Save" at bounding box center [551, 36] width 794 height 17
click at [560, 163] on div "{ "action" : "runUtilityHook" , "function" : " \n const lookType = model.lookTy…" at bounding box center [712, 311] width 487 height 347
drag, startPoint x: 85, startPoint y: 63, endPoint x: 113, endPoint y: 116, distance: 60.2
click at [85, 63] on span "Page Builder" at bounding box center [72, 59] width 48 height 10
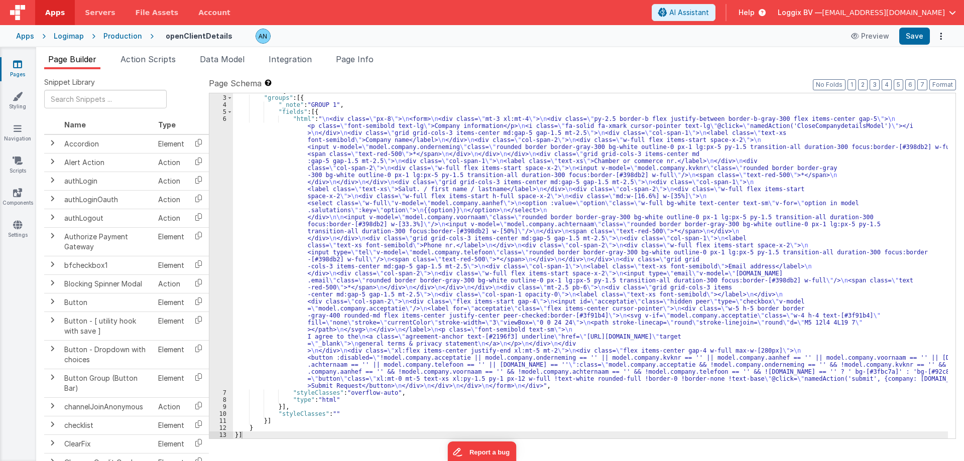
scroll to position [13, 0]
click at [224, 122] on div "6" at bounding box center [221, 252] width 24 height 274
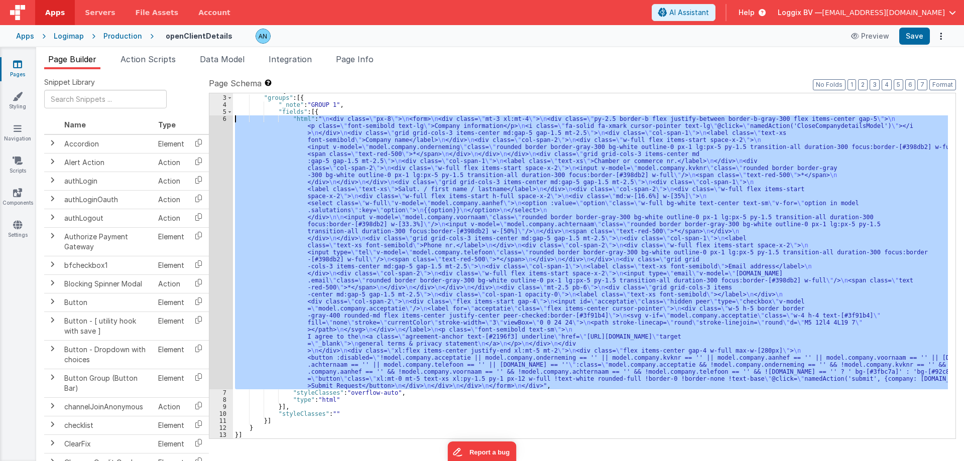
click at [224, 118] on div "6" at bounding box center [221, 252] width 24 height 274
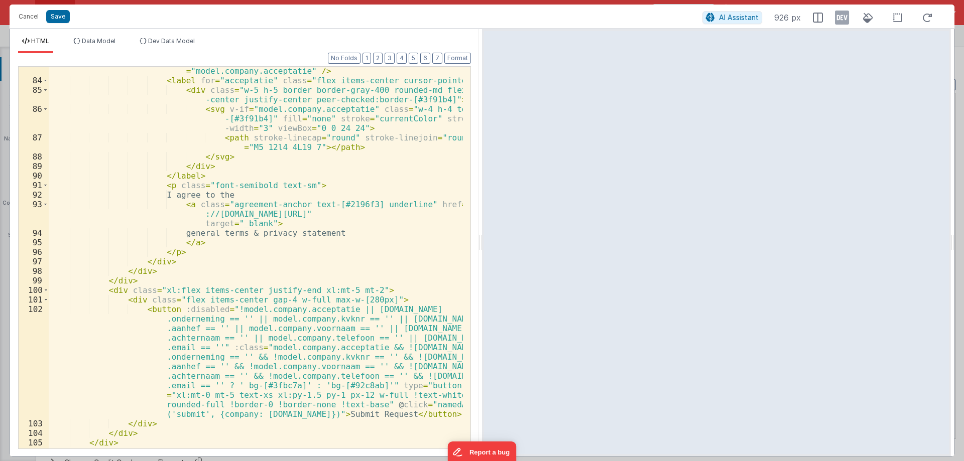
scroll to position [982, 0]
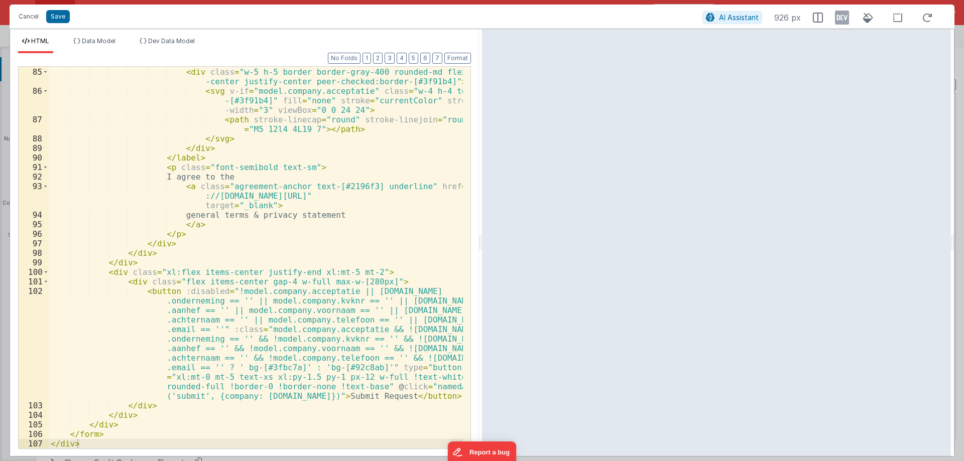
click at [180, 396] on div "< label for = "acceptatie" class = "flex items-center cursor-pointer" > < div c…" at bounding box center [256, 258] width 414 height 401
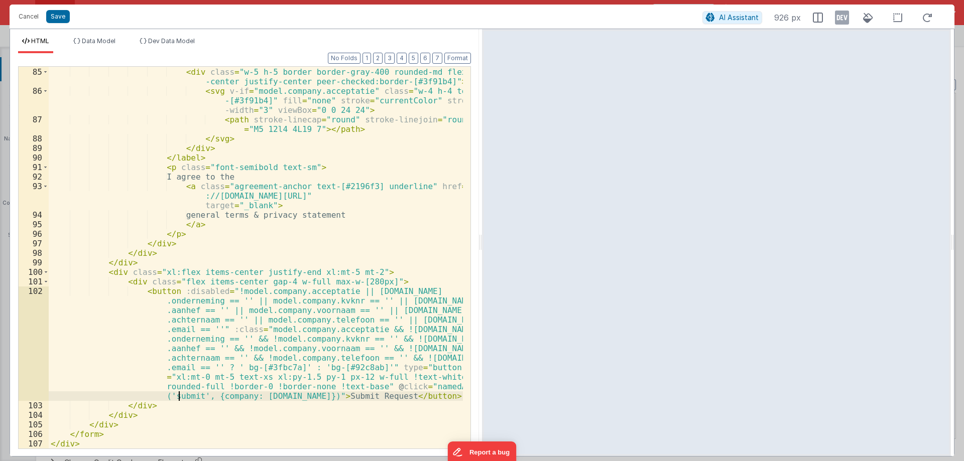
click at [180, 396] on div "< label for = "acceptatie" class = "flex items-center cursor-pointer" > < div c…" at bounding box center [256, 258] width 414 height 401
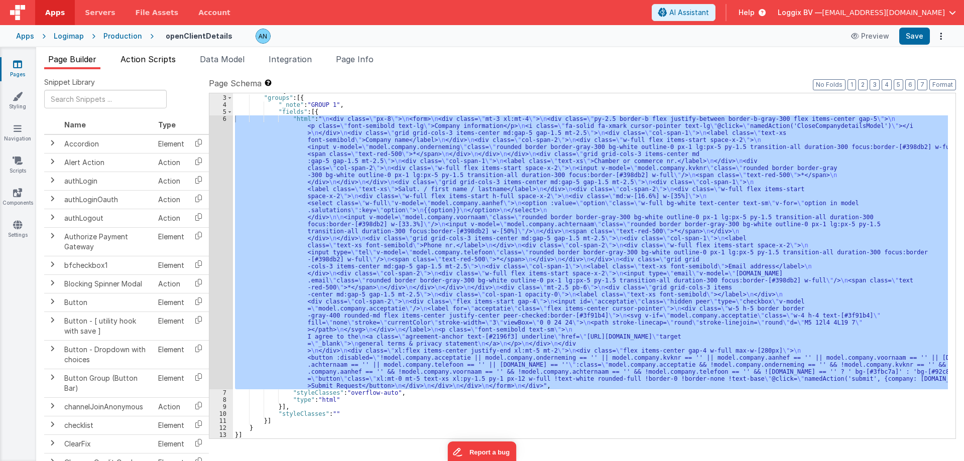
click at [150, 62] on span "Action Scripts" at bounding box center [147, 59] width 55 height 10
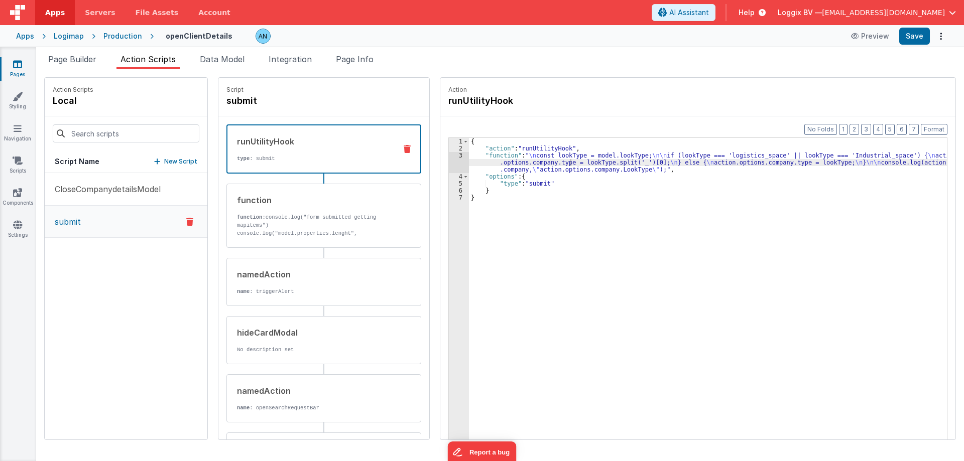
click at [122, 216] on button "submit" at bounding box center [126, 222] width 163 height 32
click at [331, 155] on p "type : submit" at bounding box center [312, 159] width 151 height 8
click at [484, 161] on div "{ "action" : "runUtilityHook" , "function" : " \n const lookType = model.lookTy…" at bounding box center [712, 311] width 487 height 347
click at [451, 155] on div "3" at bounding box center [459, 162] width 20 height 21
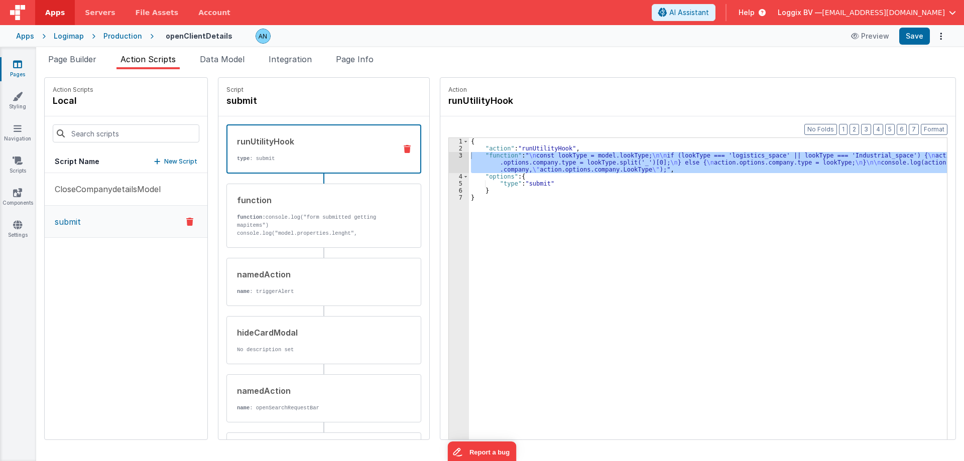
click at [15, 71] on link "Pages" at bounding box center [17, 69] width 36 height 20
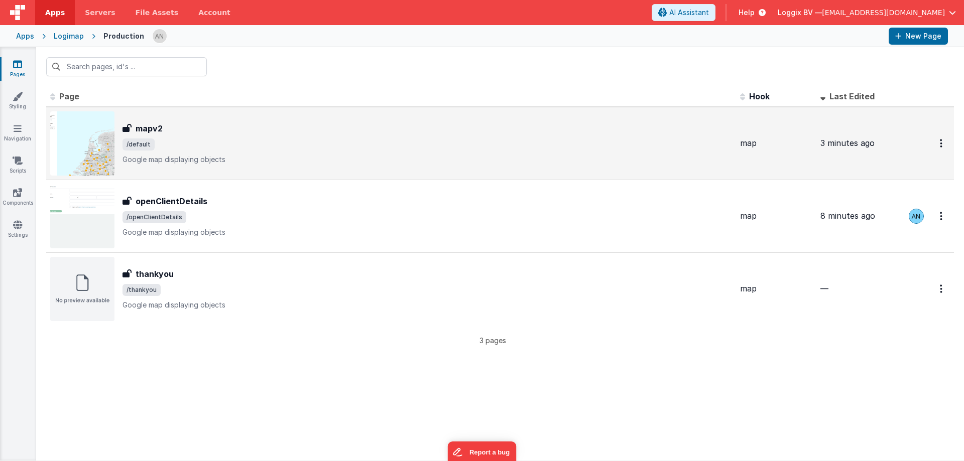
click at [212, 146] on span "/default" at bounding box center [426, 145] width 609 height 12
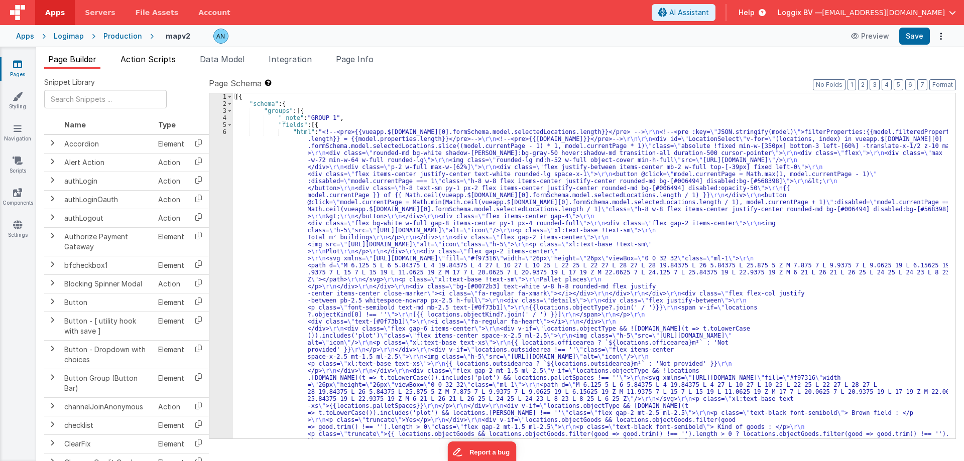
click at [162, 58] on span "Action Scripts" at bounding box center [147, 59] width 55 height 10
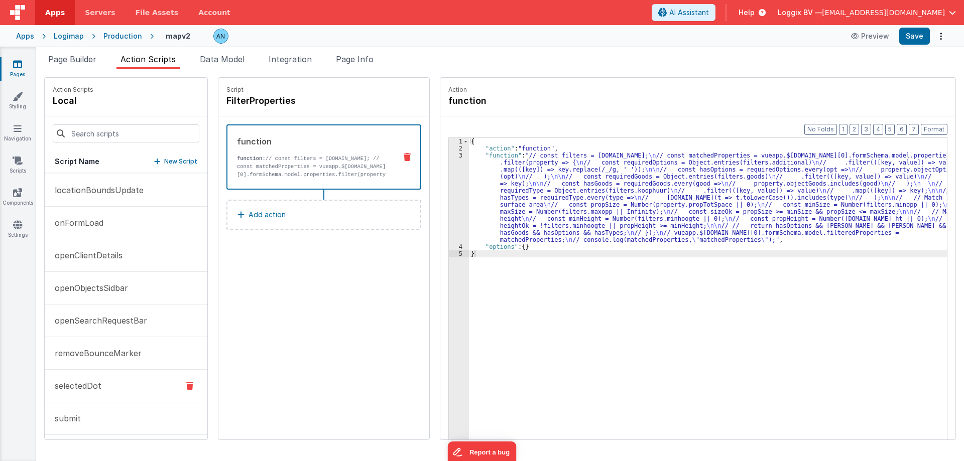
scroll to position [201, 0]
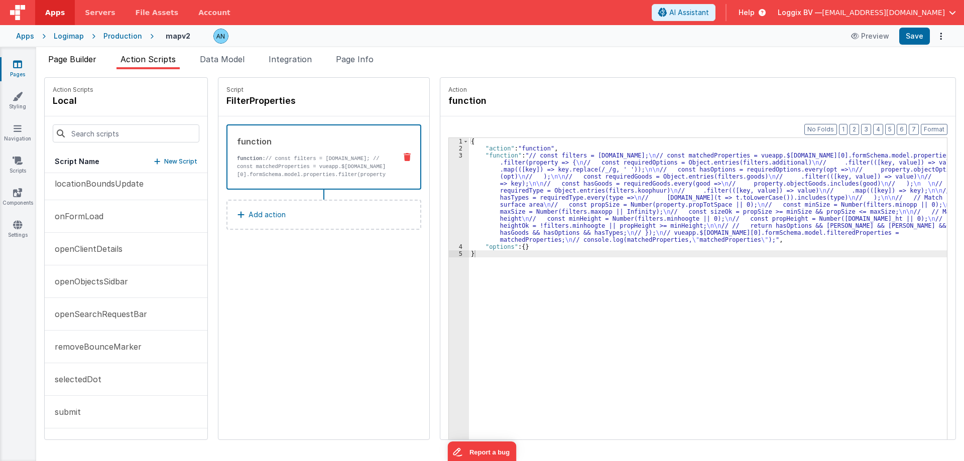
click at [91, 65] on li "Page Builder" at bounding box center [72, 61] width 56 height 16
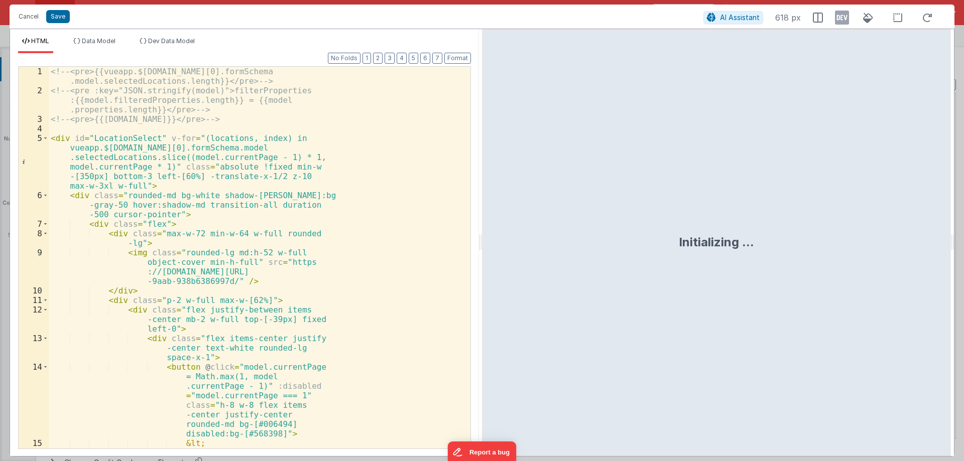
click at [238, 164] on div "<!-- <pre>{{vueapp.$[DOMAIN_NAME][0].formSchema .model.selectedLocations.length…" at bounding box center [256, 291] width 414 height 449
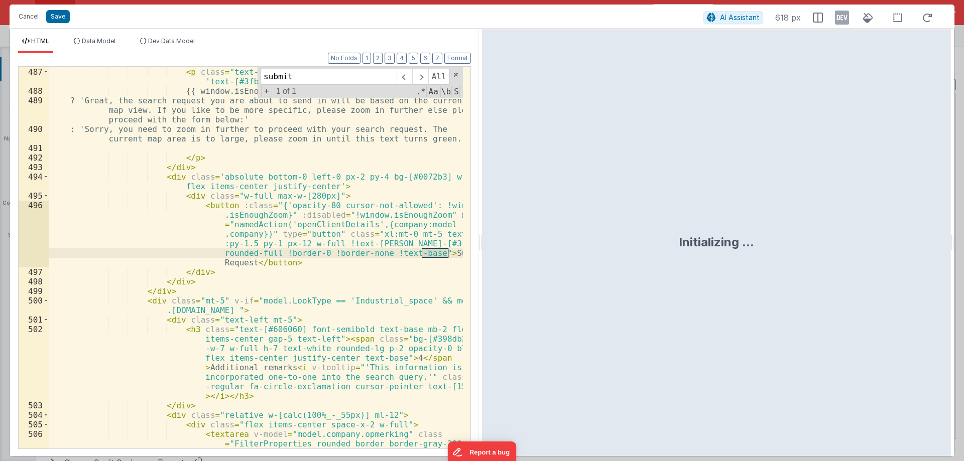
scroll to position [7793, 0]
type input "submit"
click at [293, 225] on div "< p class = "text-sm font-semibold" :class = "window.isEnoughZoom ? 'text-[#3fb…" at bounding box center [256, 273] width 414 height 430
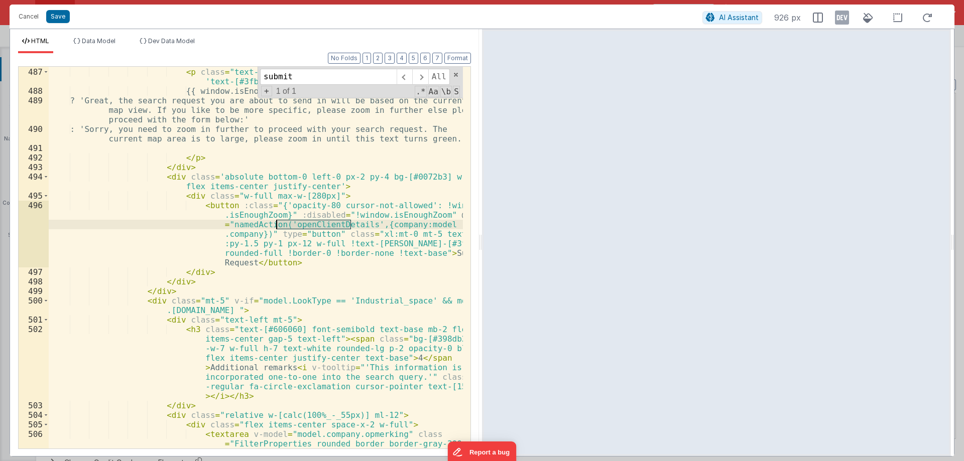
click at [293, 225] on div "< p class = "text-sm font-semibold" :class = "window.isEnoughZoom ? 'text-[#3fb…" at bounding box center [256, 273] width 414 height 430
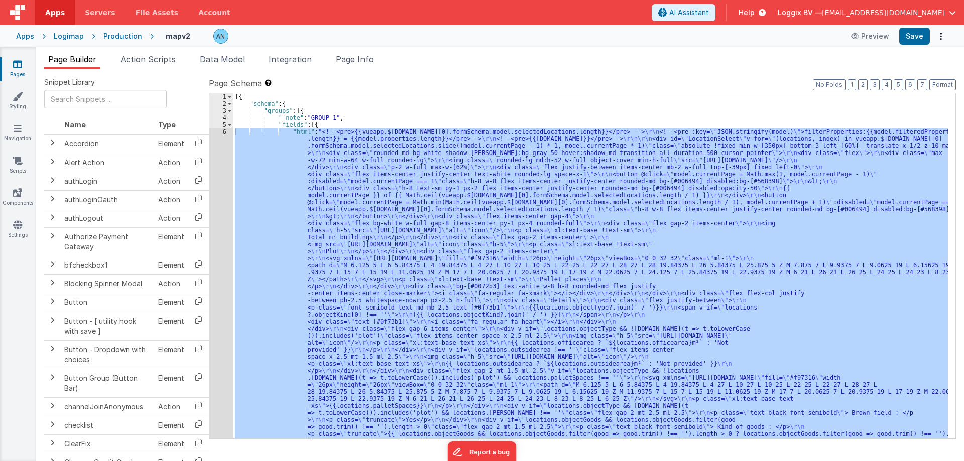
click at [148, 53] on div "Page Builder Action Scripts Data Model Integration Page Info Snippet Library Na…" at bounding box center [500, 254] width 928 height 414
click at [163, 51] on div "Page Builder Action Scripts Data Model Integration Page Info Snippet Library Na…" at bounding box center [500, 254] width 928 height 414
click at [163, 56] on span "Action Scripts" at bounding box center [147, 59] width 55 height 10
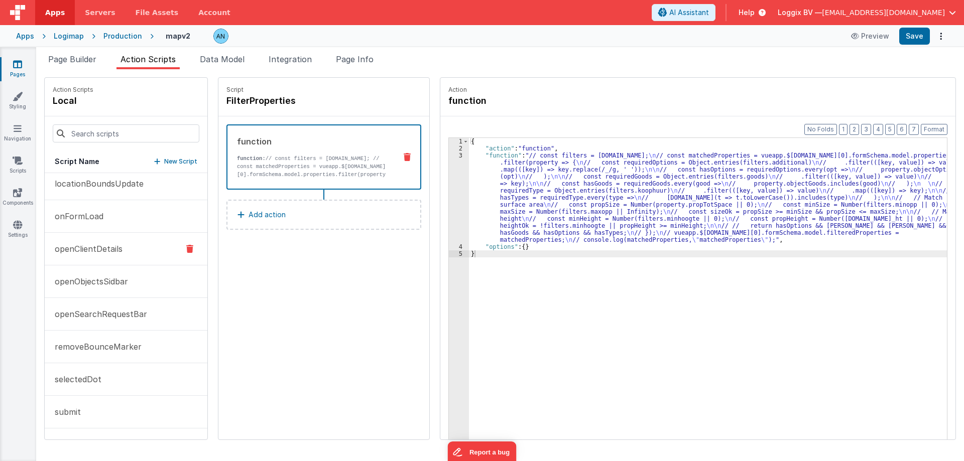
click at [113, 260] on button "openClientDetails" at bounding box center [126, 249] width 163 height 33
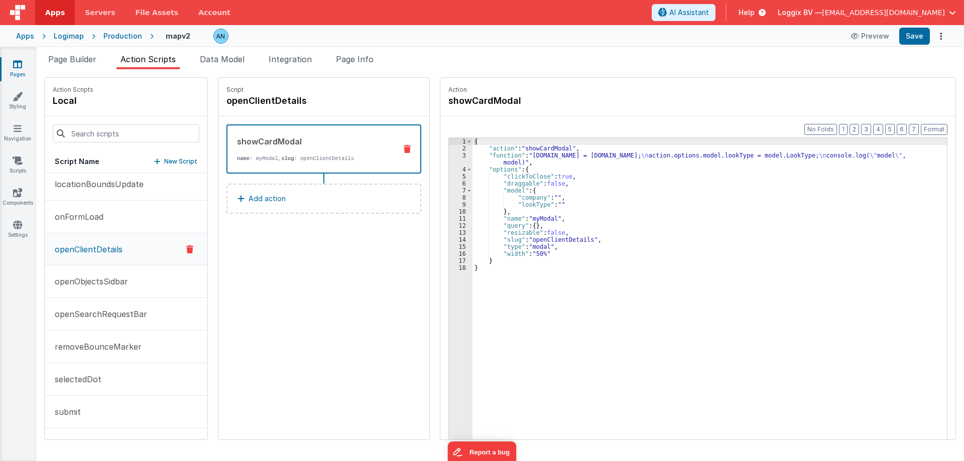
click at [453, 154] on div "3" at bounding box center [461, 159] width 24 height 14
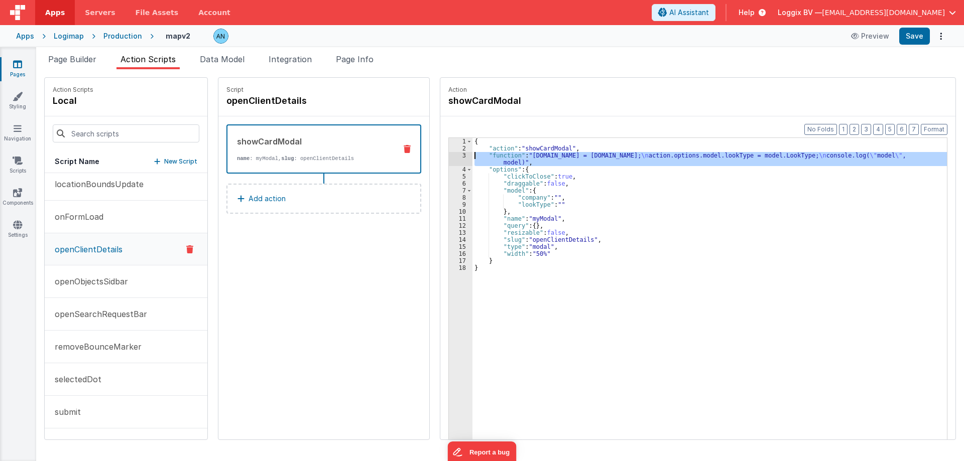
click at [456, 156] on div "3" at bounding box center [461, 159] width 24 height 14
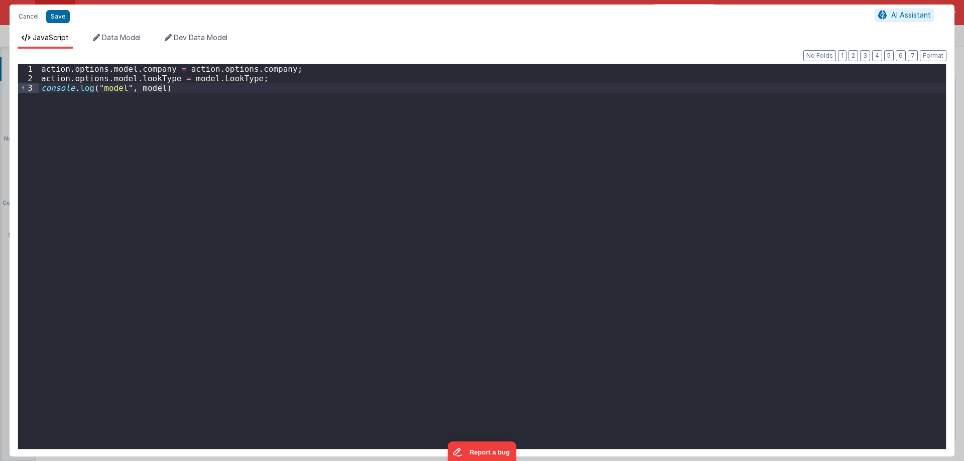
click at [239, 97] on div "action . options . model . company = action . options . company ; action . opti…" at bounding box center [492, 266] width 907 height 404
click at [250, 99] on div "action . options . model . company = action . options . company ; action . opti…" at bounding box center [492, 266] width 907 height 404
click at [183, 98] on div "action . options . model . company = action . options . company ; action . opti…" at bounding box center [492, 266] width 907 height 404
drag, startPoint x: 183, startPoint y: 98, endPoint x: 298, endPoint y: 95, distance: 114.5
click at [298, 95] on div "action . options . model . company = action . options . company ; action . opti…" at bounding box center [492, 266] width 907 height 404
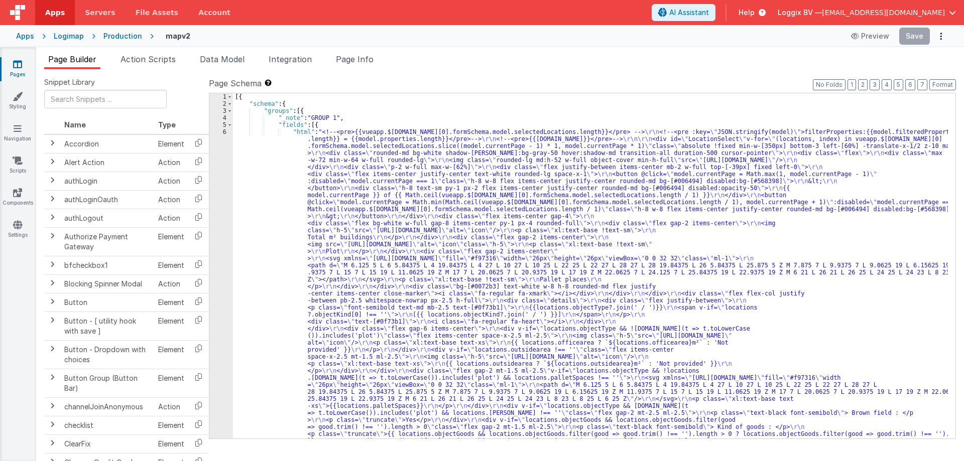
click at [152, 59] on span "Action Scripts" at bounding box center [147, 59] width 55 height 10
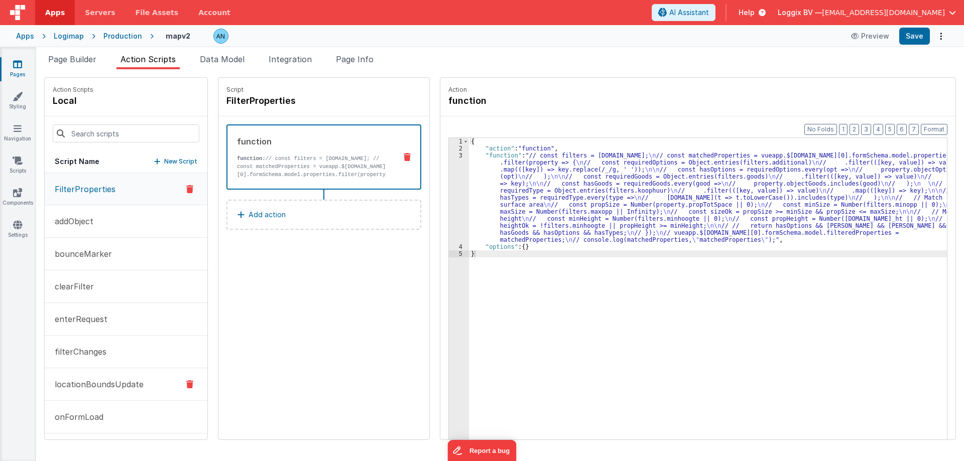
scroll to position [230, 0]
click at [115, 219] on p "openClientDetails" at bounding box center [86, 219] width 74 height 12
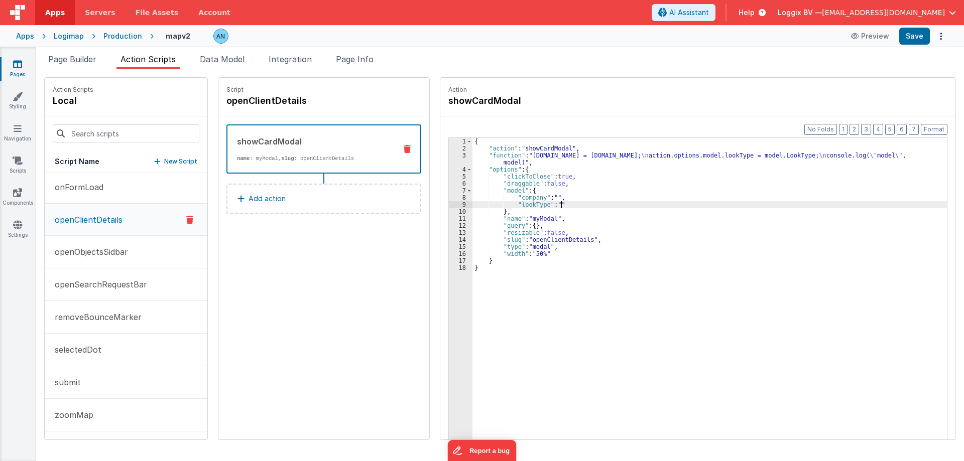
click at [560, 204] on div "{ "action" : "showCardModal" , "function" : "action.options.model.company = act…" at bounding box center [714, 311] width 484 height 347
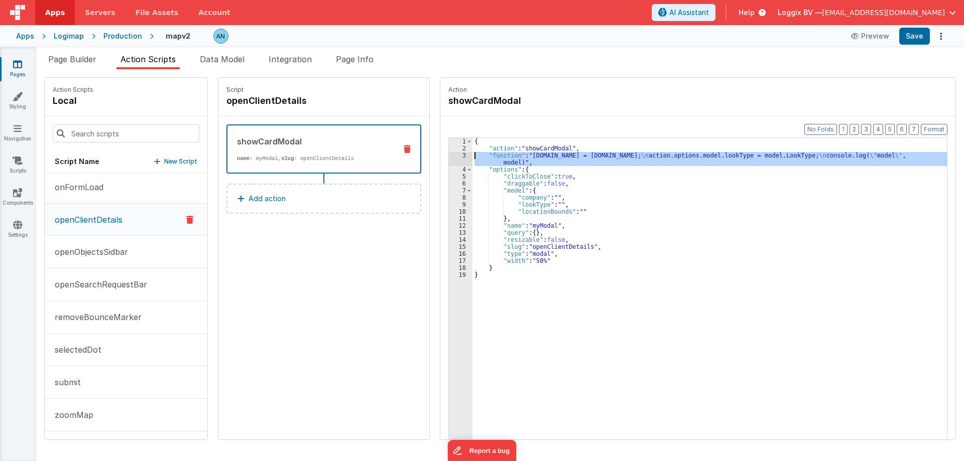
click at [455, 158] on div "3" at bounding box center [461, 159] width 24 height 14
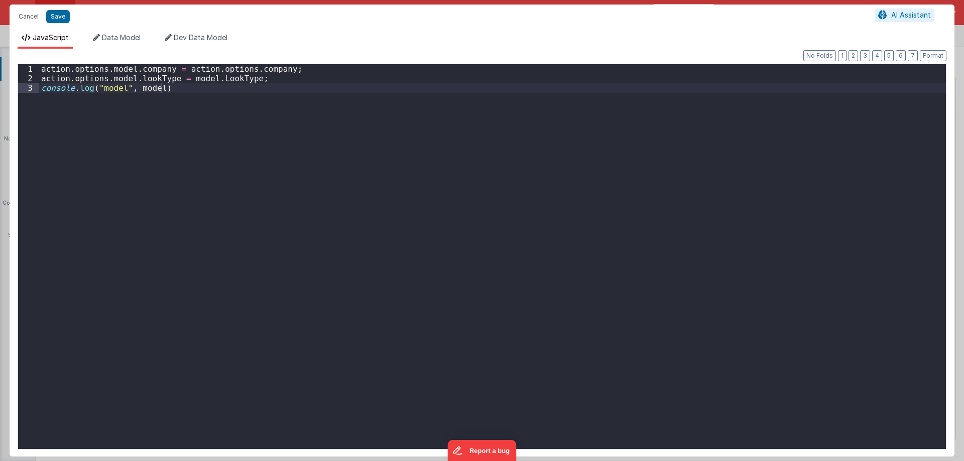
click at [322, 126] on div "action . options . model . company = action . options . company ; action . opti…" at bounding box center [492, 266] width 907 height 404
click at [51, 77] on div "action . options . model . company = action . options . company ; action . opti…" at bounding box center [492, 266] width 907 height 404
click at [50, 77] on div "action . options . model . company = action . options . company ; action . opti…" at bounding box center [492, 266] width 907 height 404
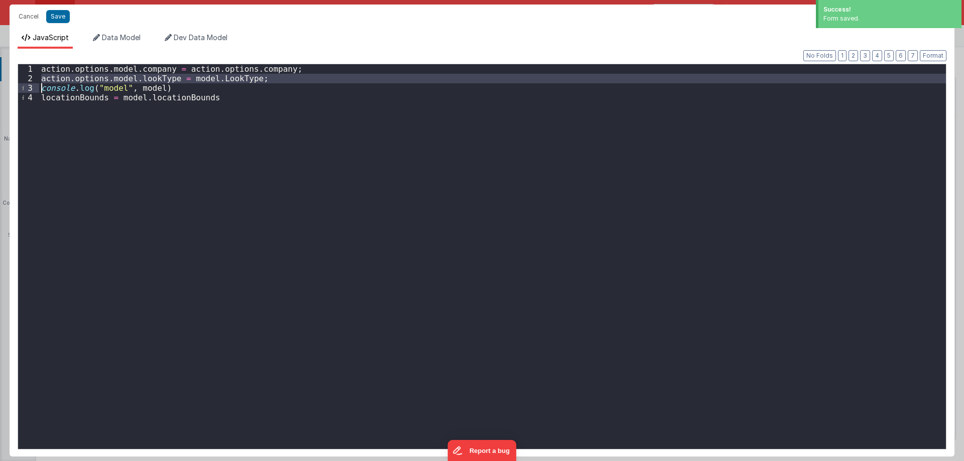
drag, startPoint x: 50, startPoint y: 77, endPoint x: 110, endPoint y: 77, distance: 60.2
click at [107, 77] on div "action . options . model . company = action . options . company ; action . opti…" at bounding box center [492, 266] width 907 height 404
click at [114, 75] on div "Format 7 6 5 4 3 2 1 No Folds 1 2 3 4 action . options . model . company = acti…" at bounding box center [482, 256] width 929 height 386
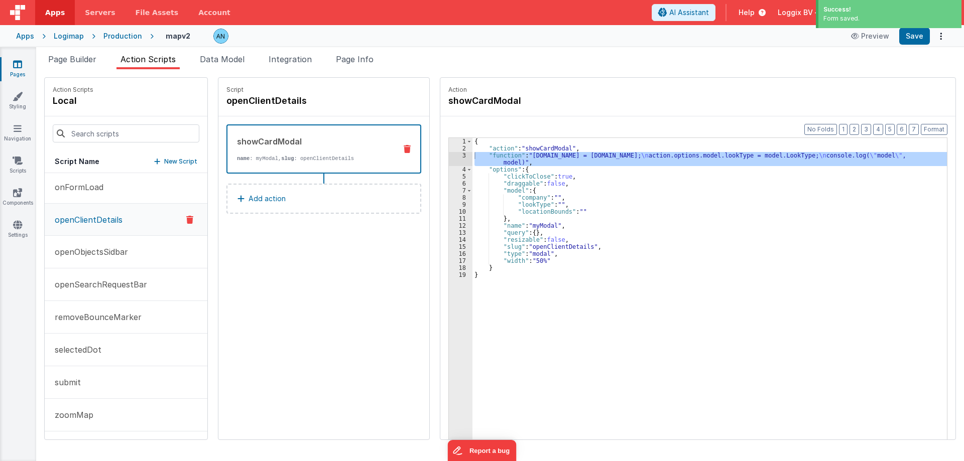
click at [114, 75] on div "Format 7 6 5 4 3 2 1 No Folds" at bounding box center [482, 246] width 929 height 386
click at [452, 154] on div "3" at bounding box center [461, 159] width 24 height 14
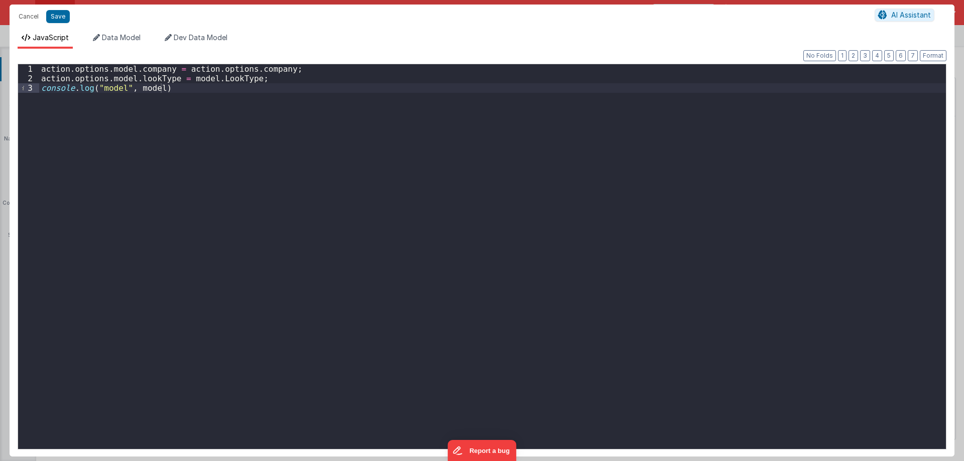
click at [122, 78] on div "action . options . model . company = action . options . company ; action . opti…" at bounding box center [492, 266] width 907 height 404
drag, startPoint x: 122, startPoint y: 78, endPoint x: 40, endPoint y: 76, distance: 82.4
click at [40, 76] on div "action . options . model . company = action . options . company ; action . opti…" at bounding box center [492, 266] width 907 height 404
click at [40, 87] on div "action . options . model . company = action . options . company ; action . opti…" at bounding box center [492, 266] width 907 height 404
click at [197, 100] on div "action . options . model . company = action . options . company ; action . opti…" at bounding box center [492, 266] width 907 height 404
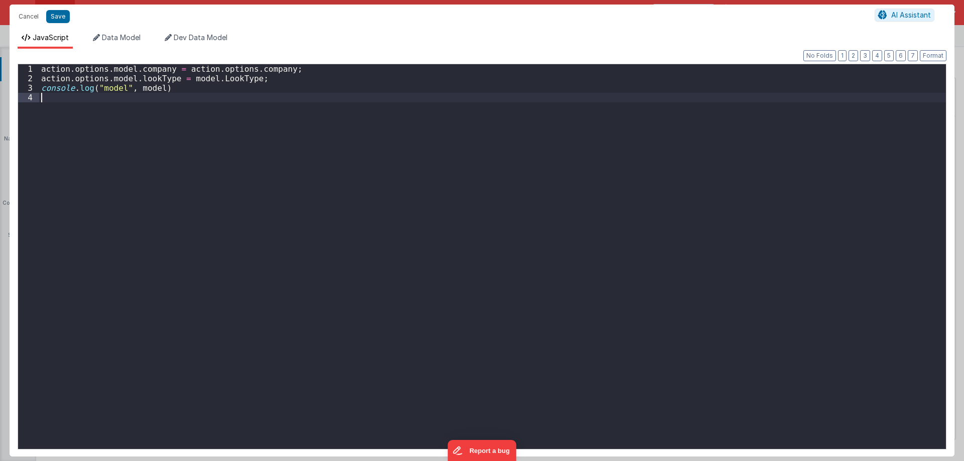
paste textarea
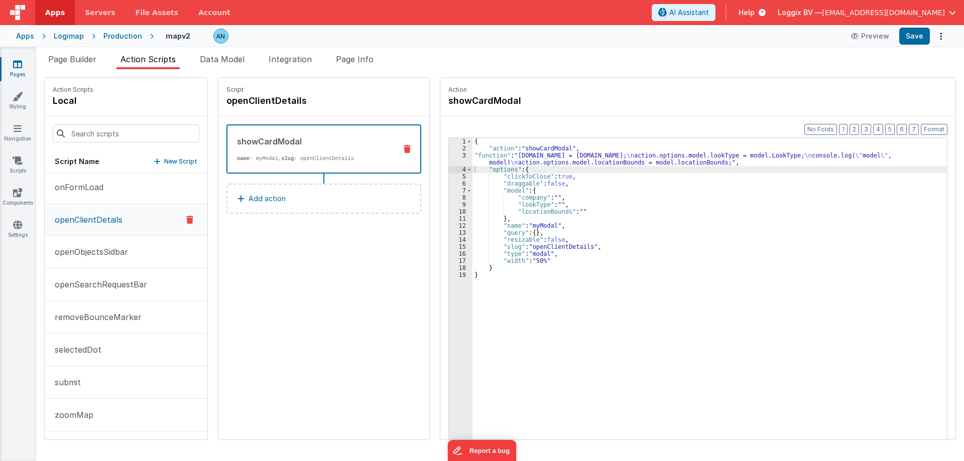
click at [21, 65] on icon at bounding box center [17, 64] width 9 height 10
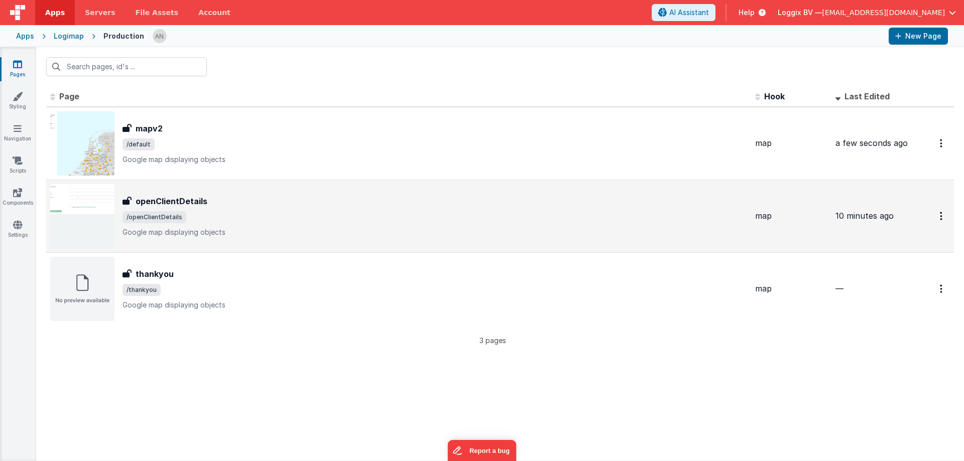
click at [163, 208] on div "openClientDetails openClientDetails /openClientDetails Google map displaying ob…" at bounding box center [434, 216] width 625 height 42
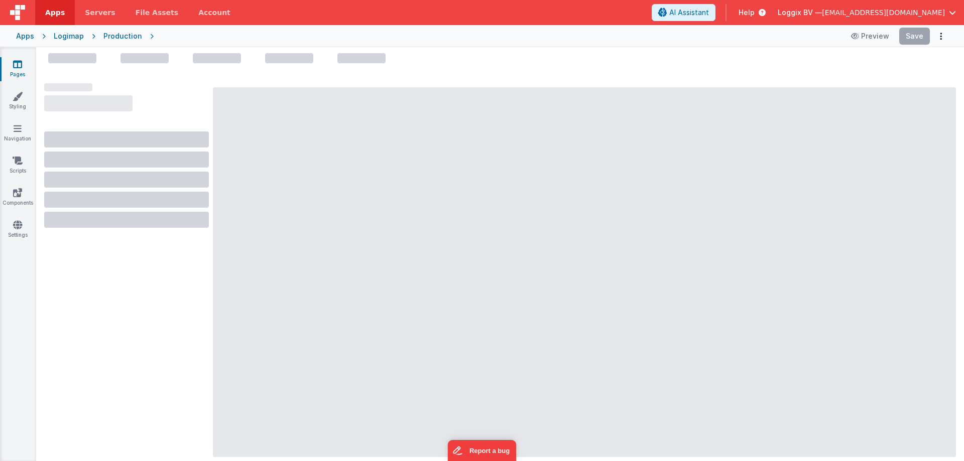
click at [136, 47] on div at bounding box center [500, 254] width 928 height 414
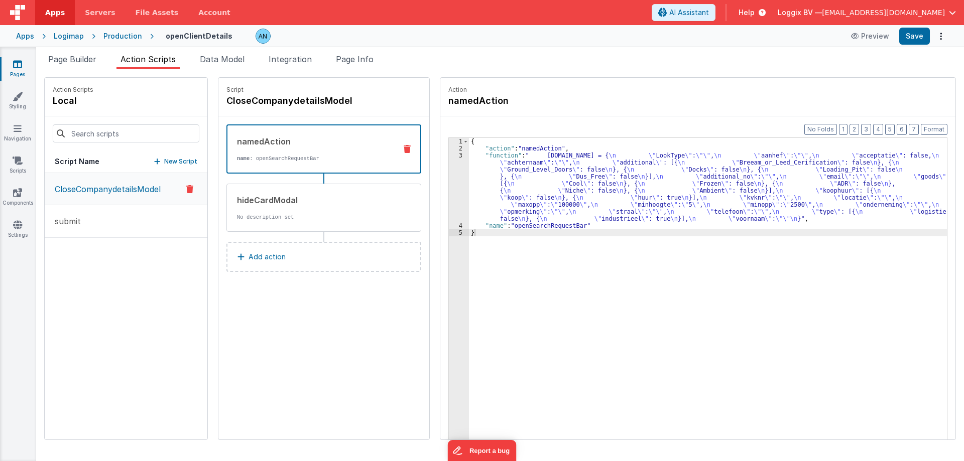
click at [141, 58] on span "Action Scripts" at bounding box center [147, 59] width 55 height 10
click at [93, 307] on div "CloseCompanydetailsModel submit" at bounding box center [126, 306] width 163 height 267
click at [170, 161] on p "New Script" at bounding box center [180, 162] width 33 height 10
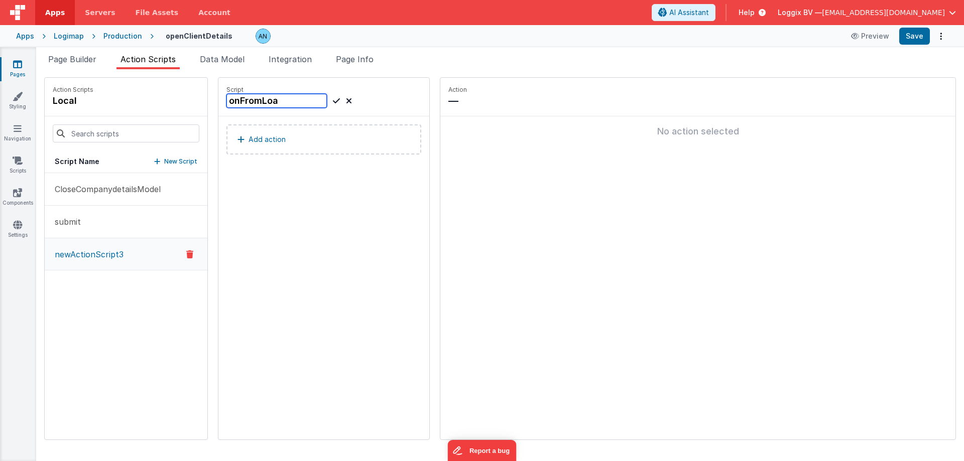
type input "onFromLoad"
click at [258, 138] on p "Add action" at bounding box center [266, 140] width 37 height 12
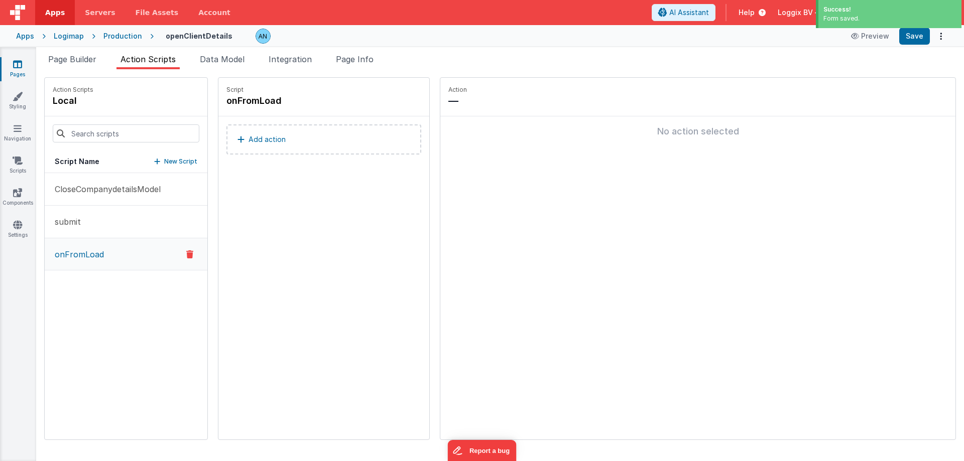
click at [346, 152] on button "Add action" at bounding box center [323, 139] width 195 height 30
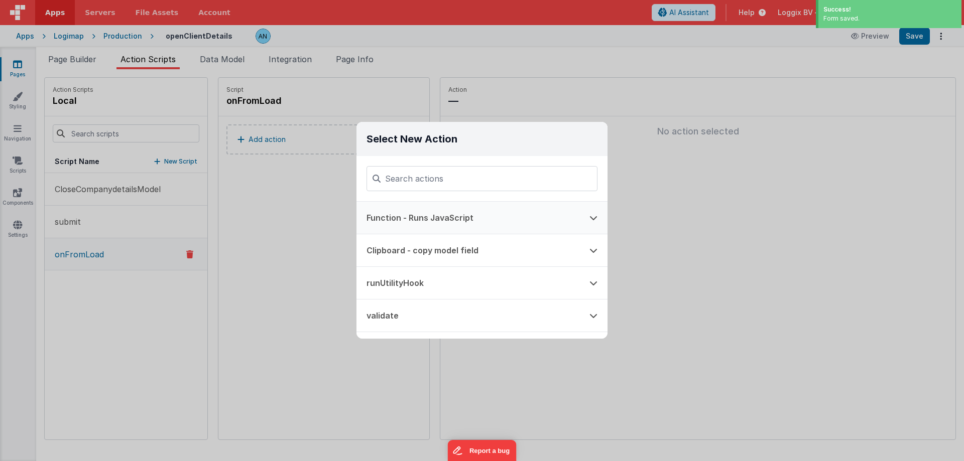
click at [417, 213] on button "Function - Runs JavaScript" at bounding box center [467, 218] width 223 height 32
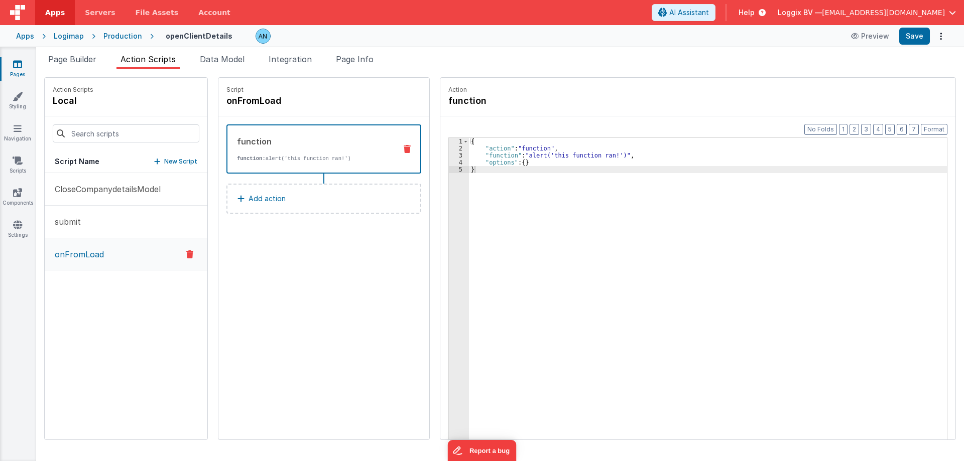
click at [453, 155] on div "3" at bounding box center [459, 155] width 20 height 7
click at [450, 155] on div "3" at bounding box center [459, 155] width 20 height 7
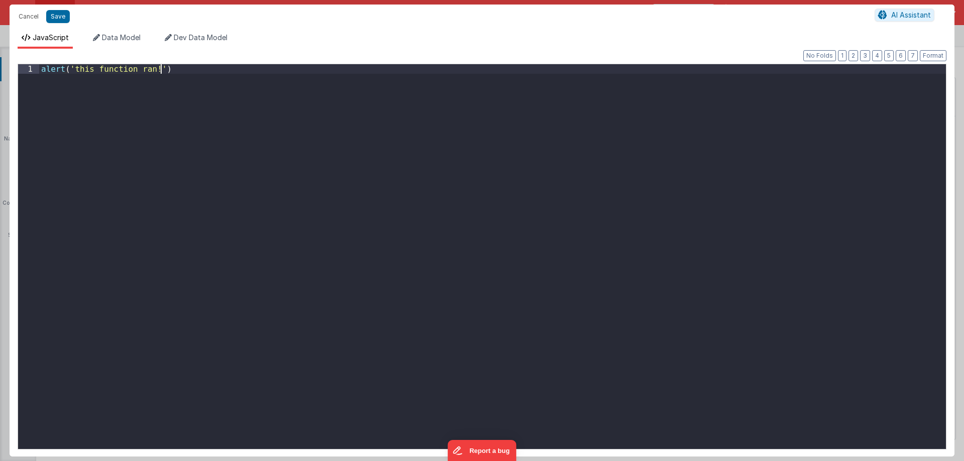
click at [450, 155] on div "alert ( 'this function ran!' )" at bounding box center [492, 266] width 907 height 404
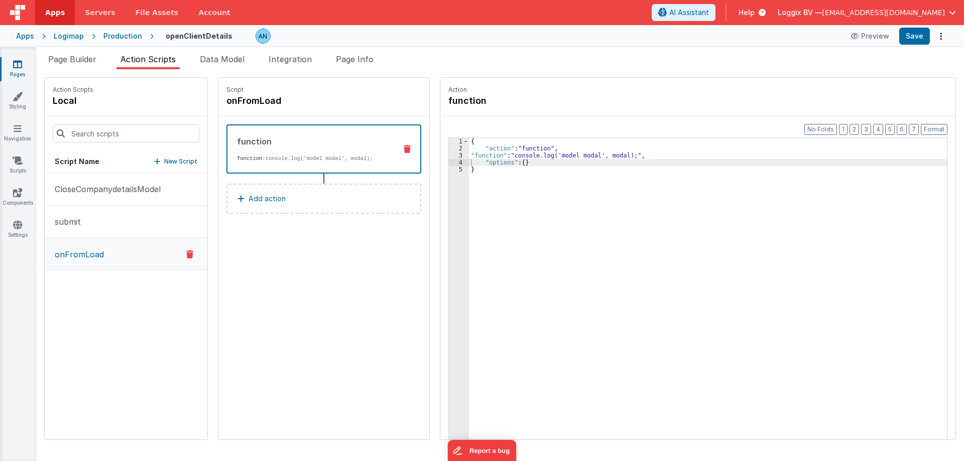
click at [126, 263] on button "onFromLoad" at bounding box center [126, 254] width 163 height 32
click at [237, 103] on h4 "onFromLoad" at bounding box center [301, 101] width 151 height 14
click at [242, 103] on input "onFromLoad" at bounding box center [276, 101] width 100 height 14
type input "onFormLoad"
click at [333, 99] on icon at bounding box center [336, 101] width 7 height 12
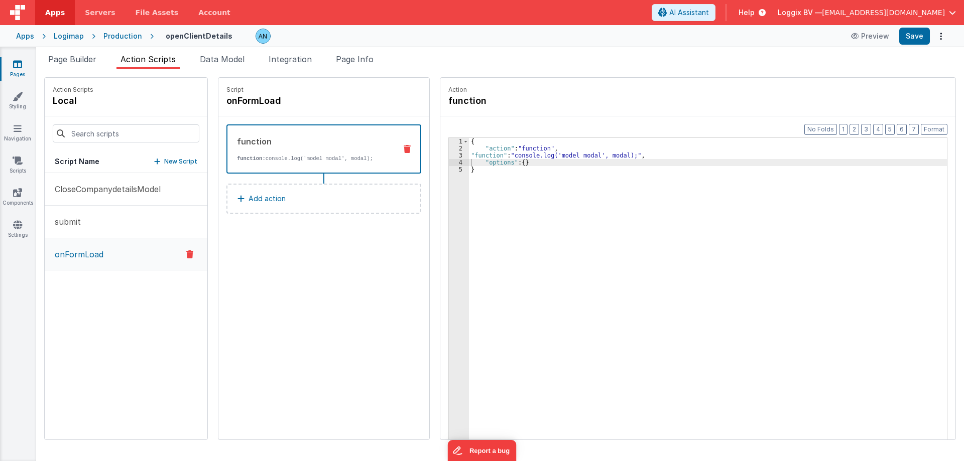
click at [449, 158] on div "3" at bounding box center [459, 155] width 20 height 7
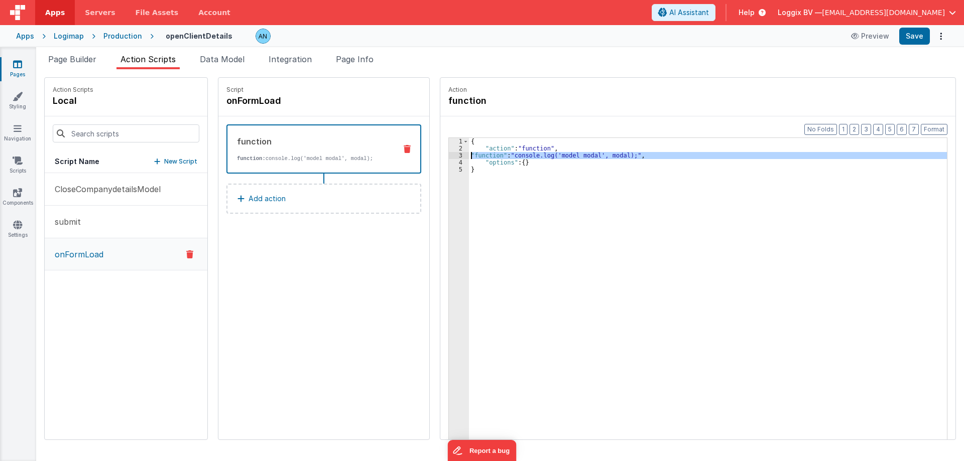
click at [450, 154] on div "3" at bounding box center [459, 155] width 20 height 7
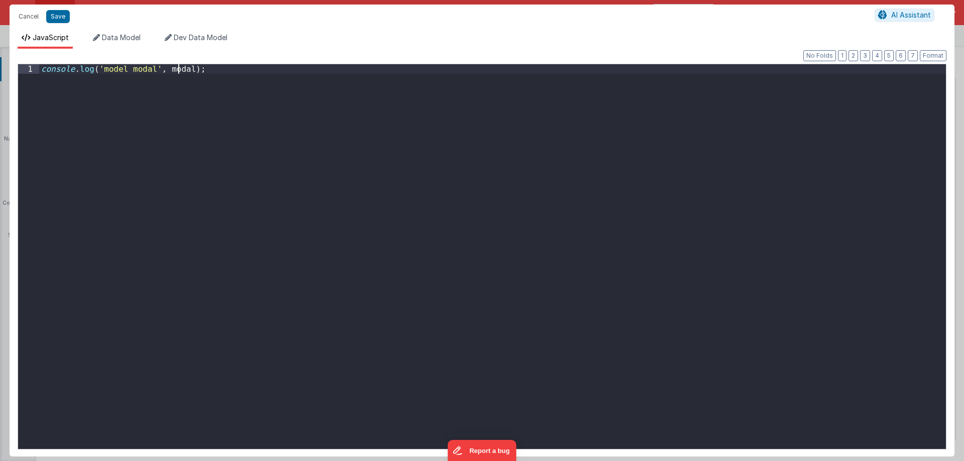
click at [178, 67] on div "console . log ( 'model modal' , modal ) ;" at bounding box center [492, 266] width 907 height 404
